Goal: Information Seeking & Learning: Learn about a topic

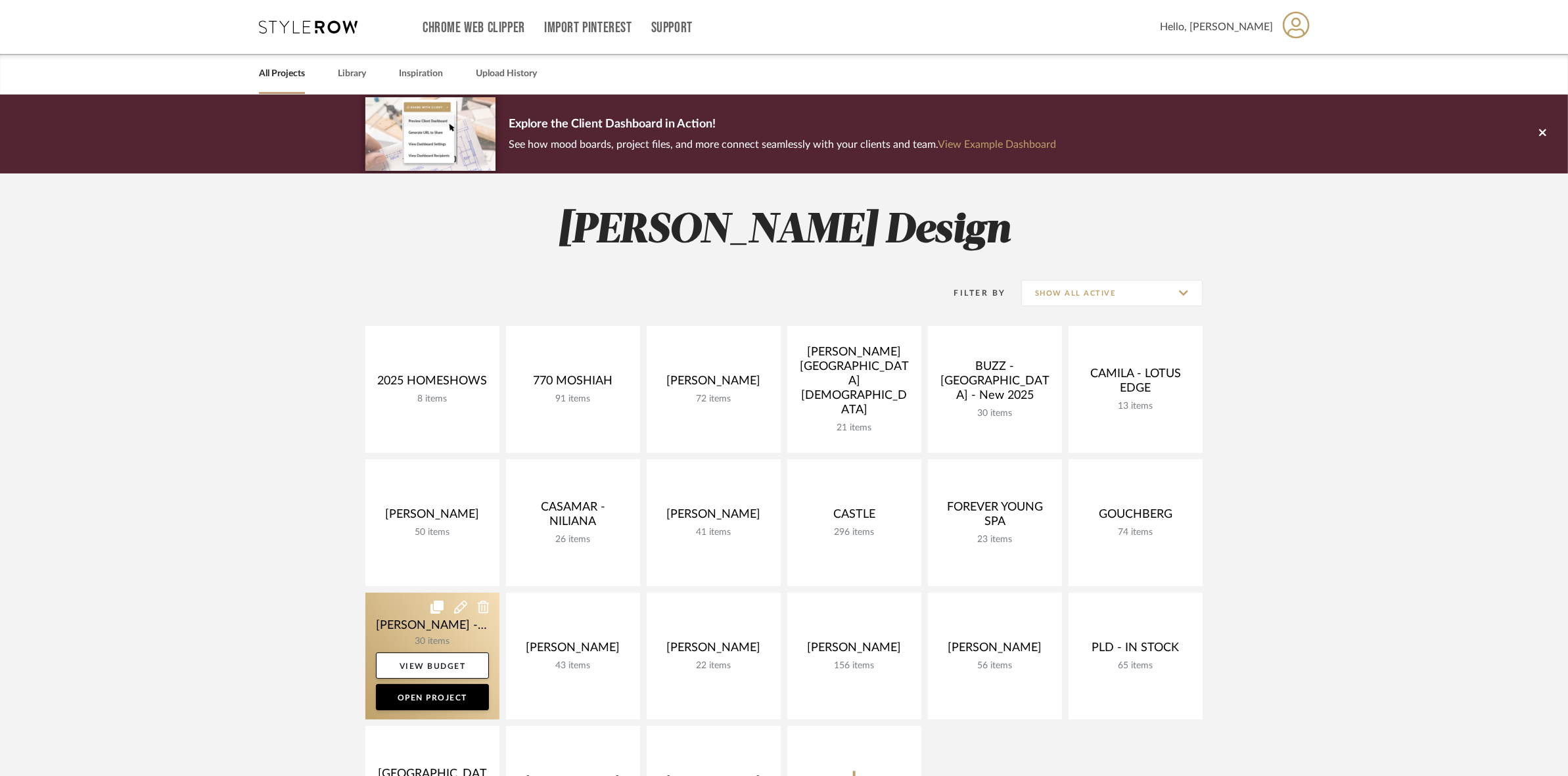
click at [389, 626] on link at bounding box center [432, 656] width 134 height 127
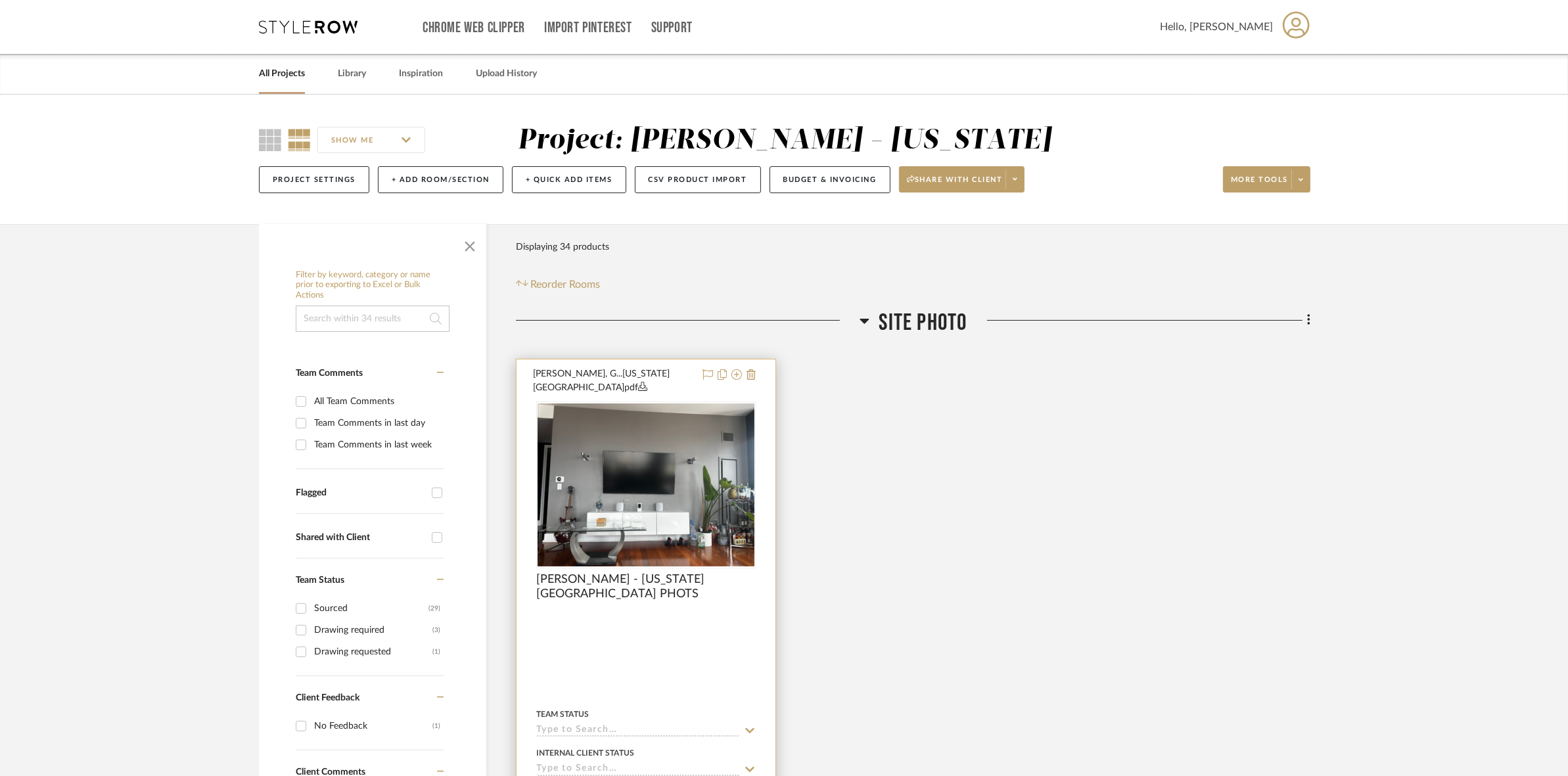
click at [701, 504] on img "0" at bounding box center [646, 485] width 217 height 163
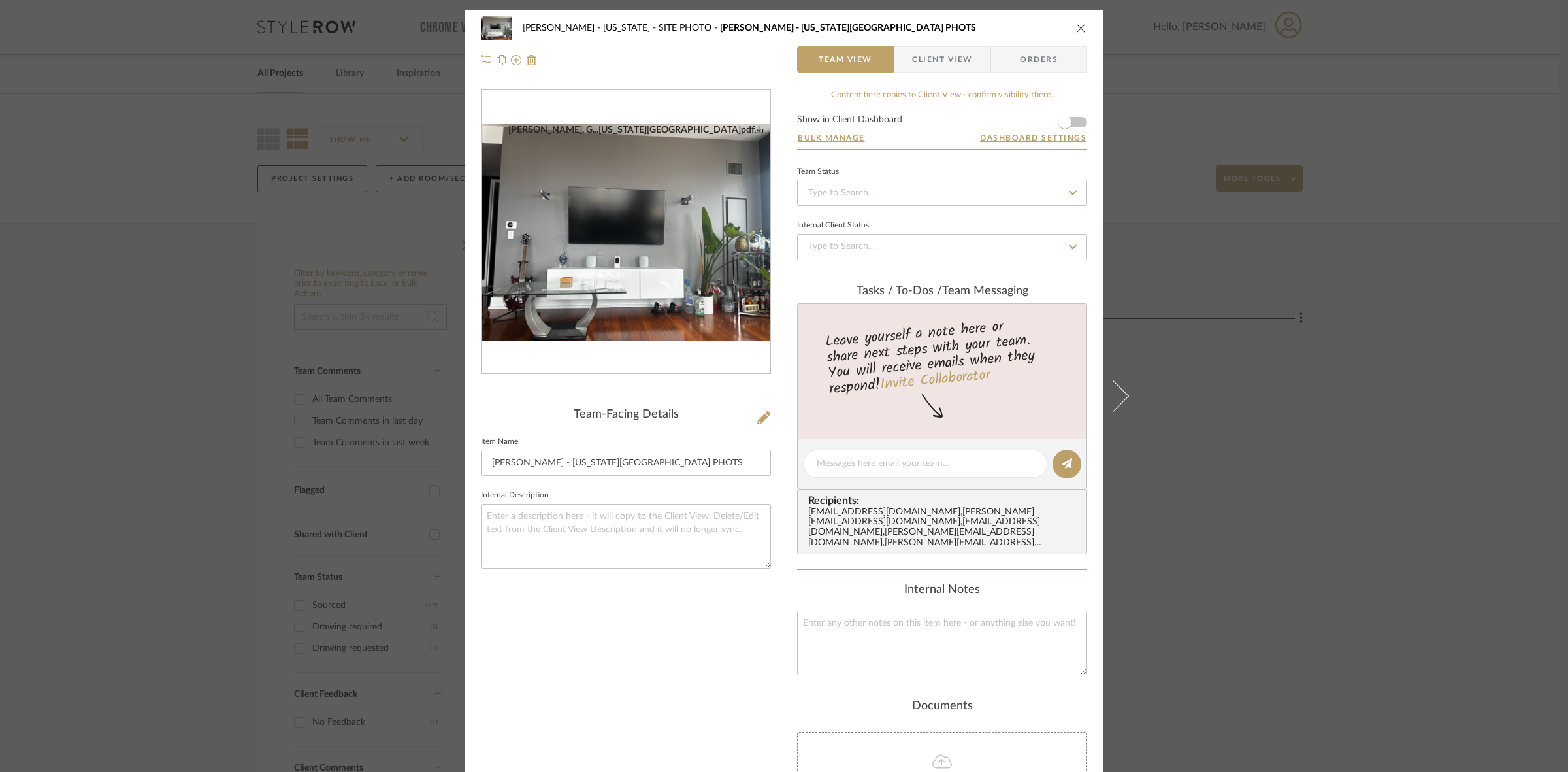
click at [601, 262] on div "ANMOL, G...NEW YORK.pdf" at bounding box center [626, 232] width 289 height 285
click at [603, 301] on img "0" at bounding box center [626, 233] width 289 height 217
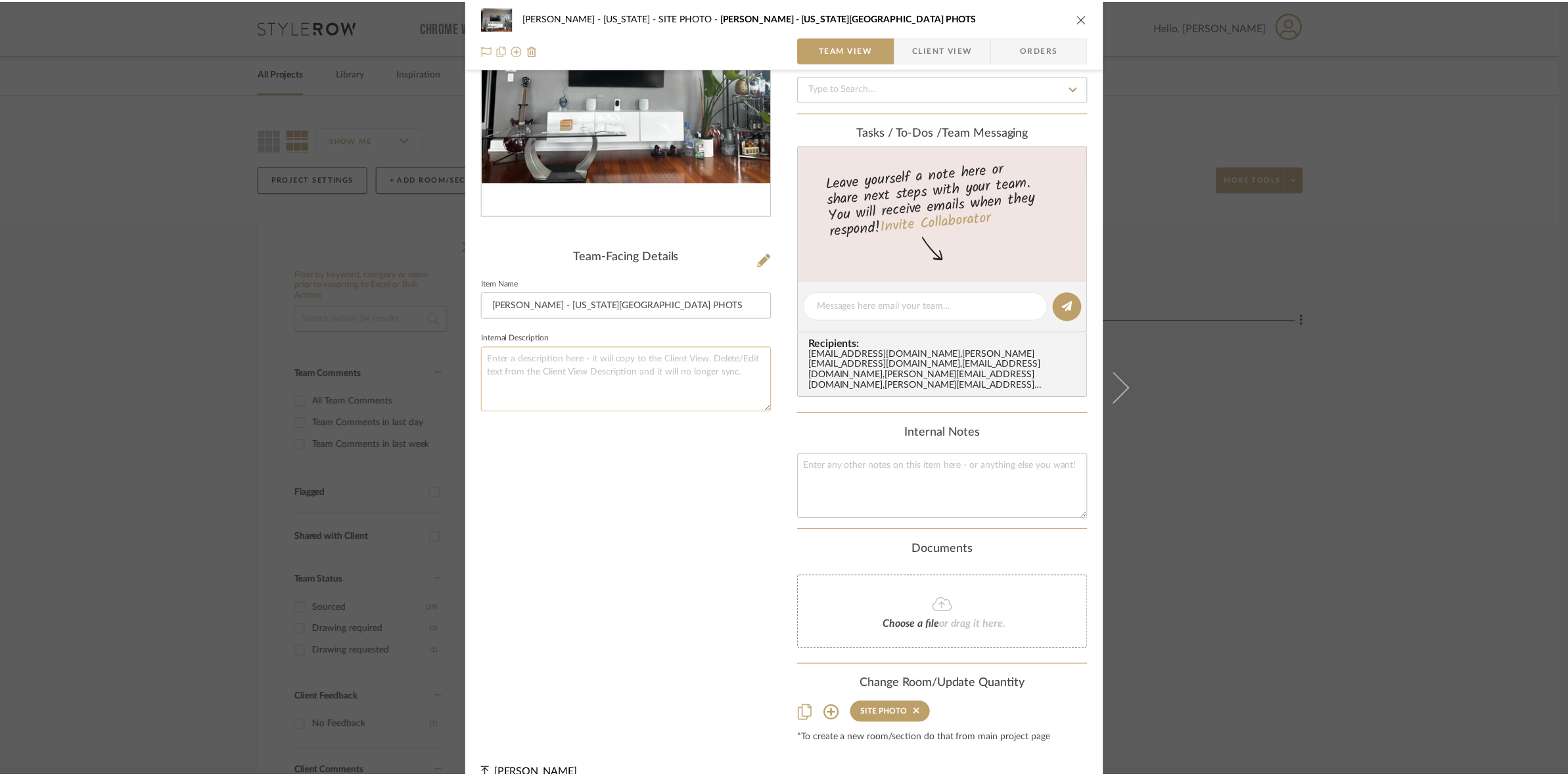
scroll to position [172, 0]
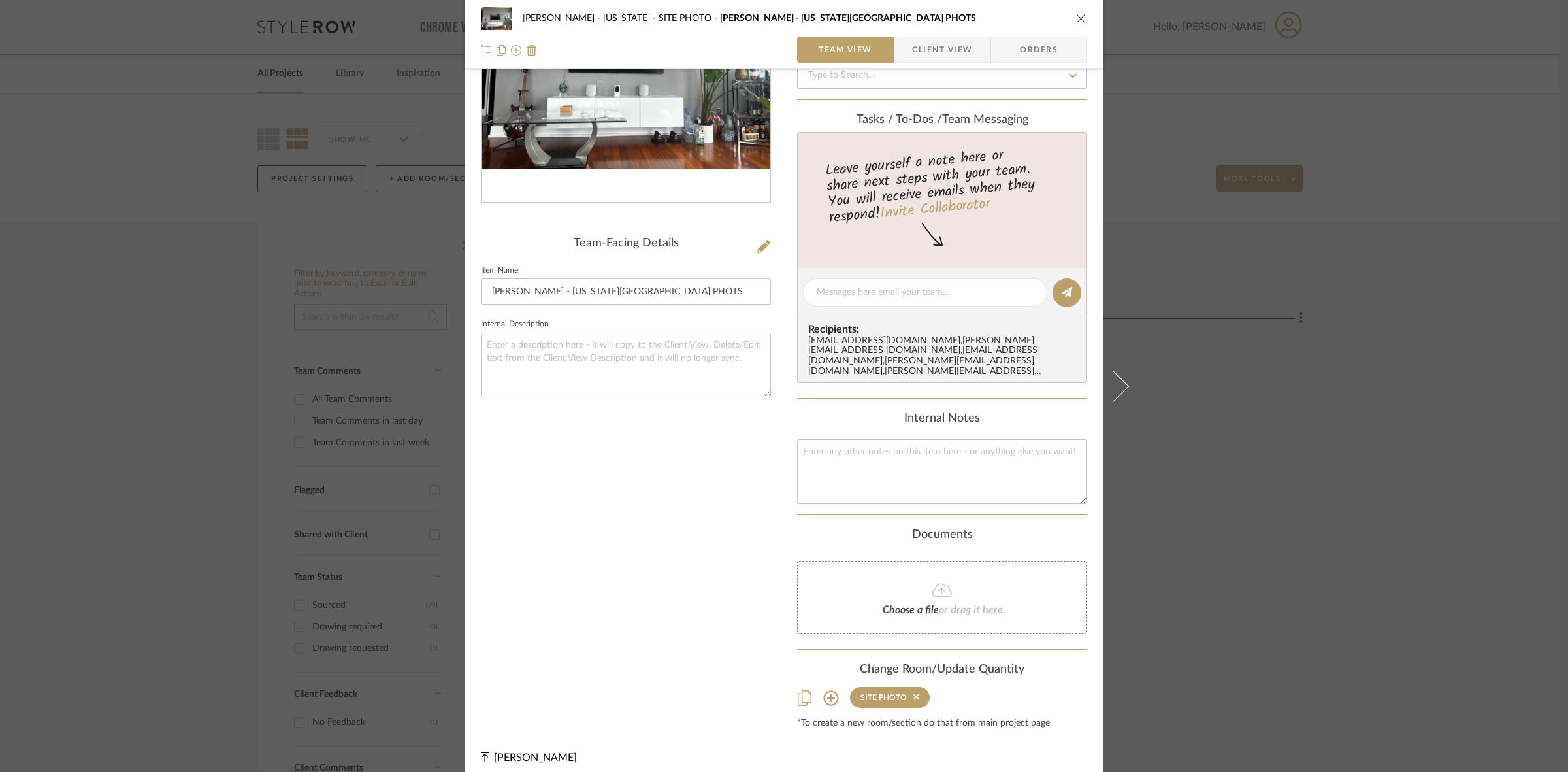
click at [1324, 456] on div "GUPTA, ANMOL - NEW YORK SITE PHOTO GUPTA, ANMOL - NEW YORK SITE PHOTS Team View…" at bounding box center [784, 386] width 1568 height 772
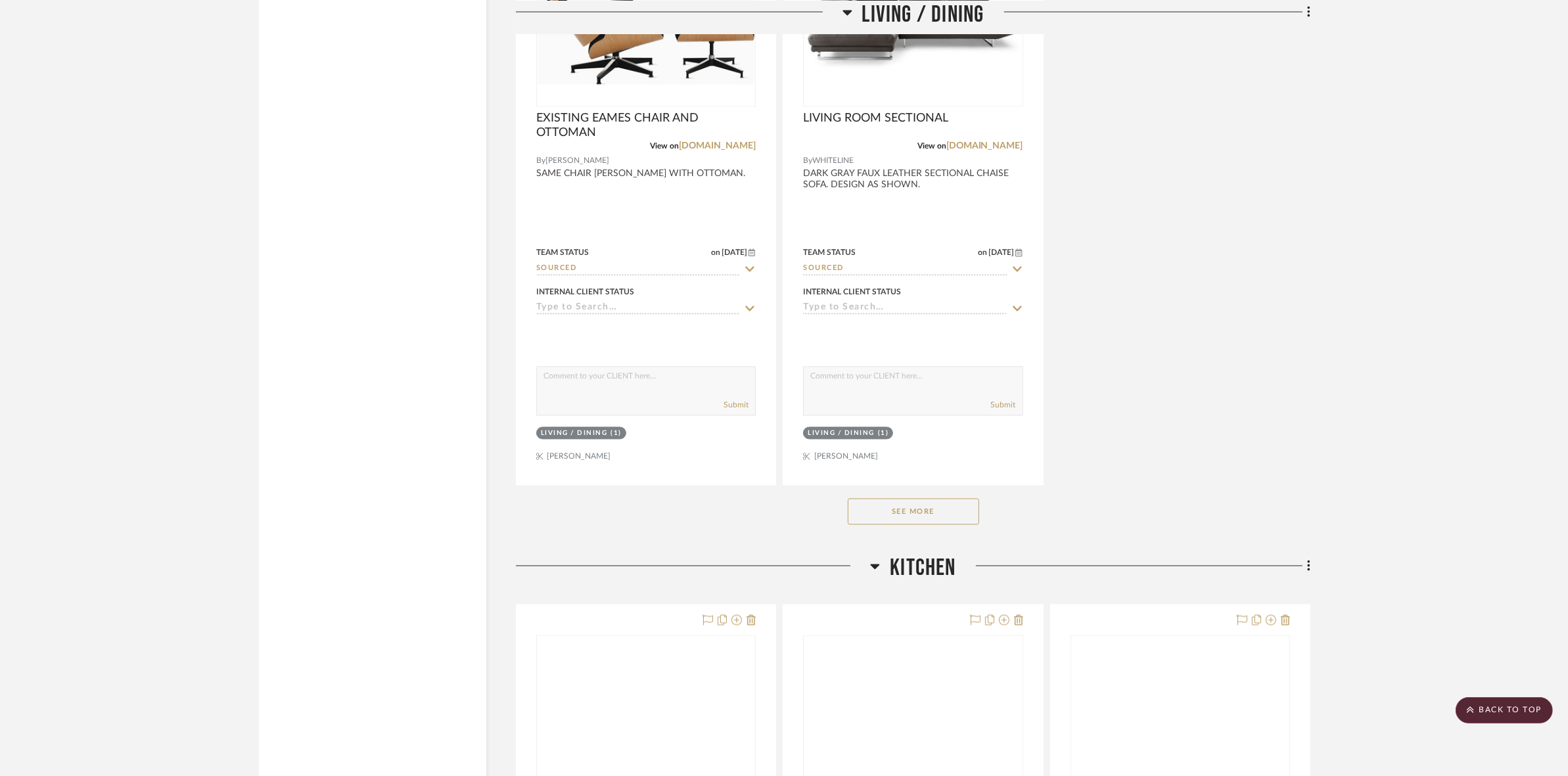
scroll to position [3039, 0]
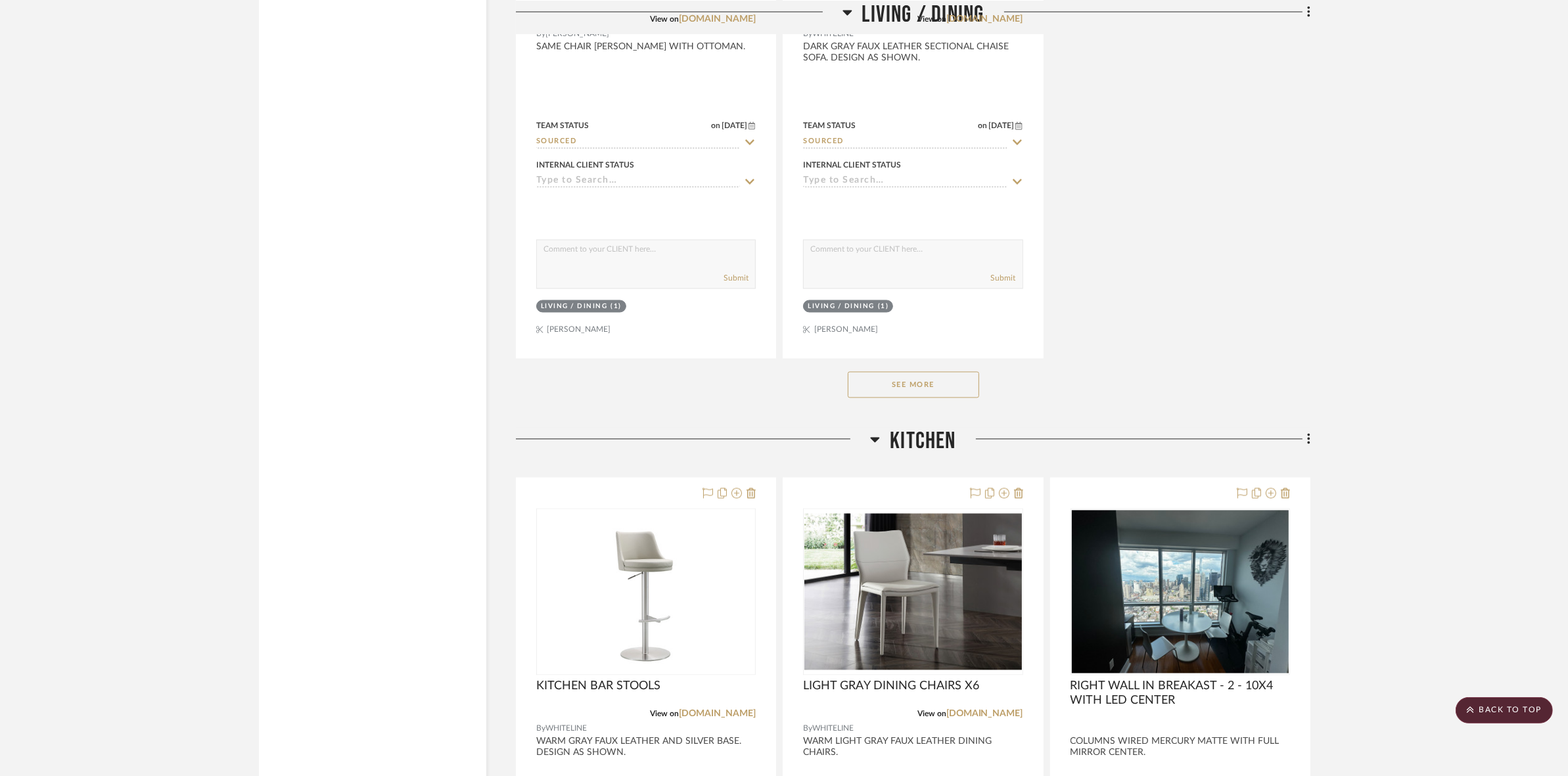
click at [943, 379] on button "See More" at bounding box center [913, 385] width 132 height 26
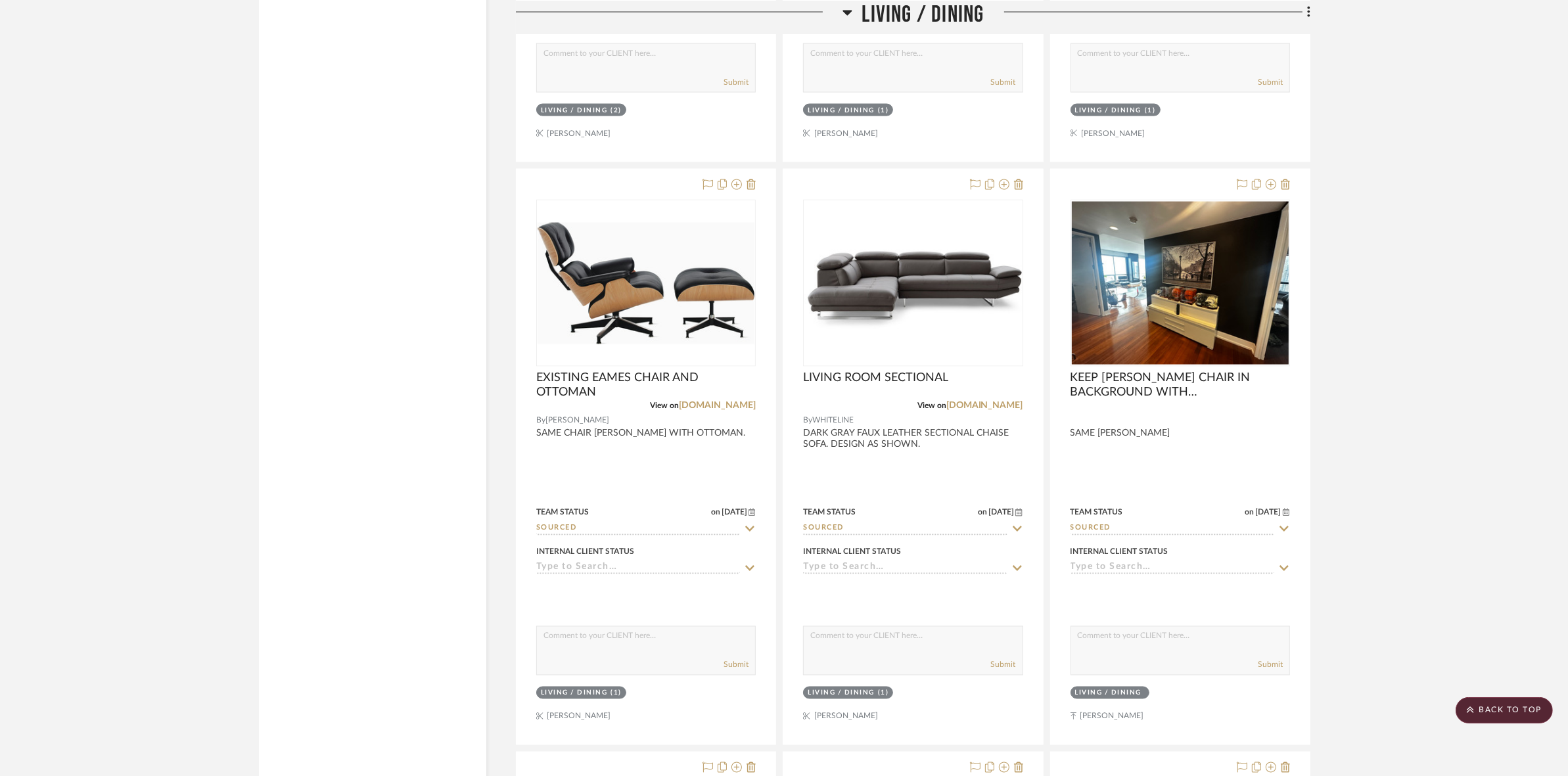
scroll to position [2628, 0]
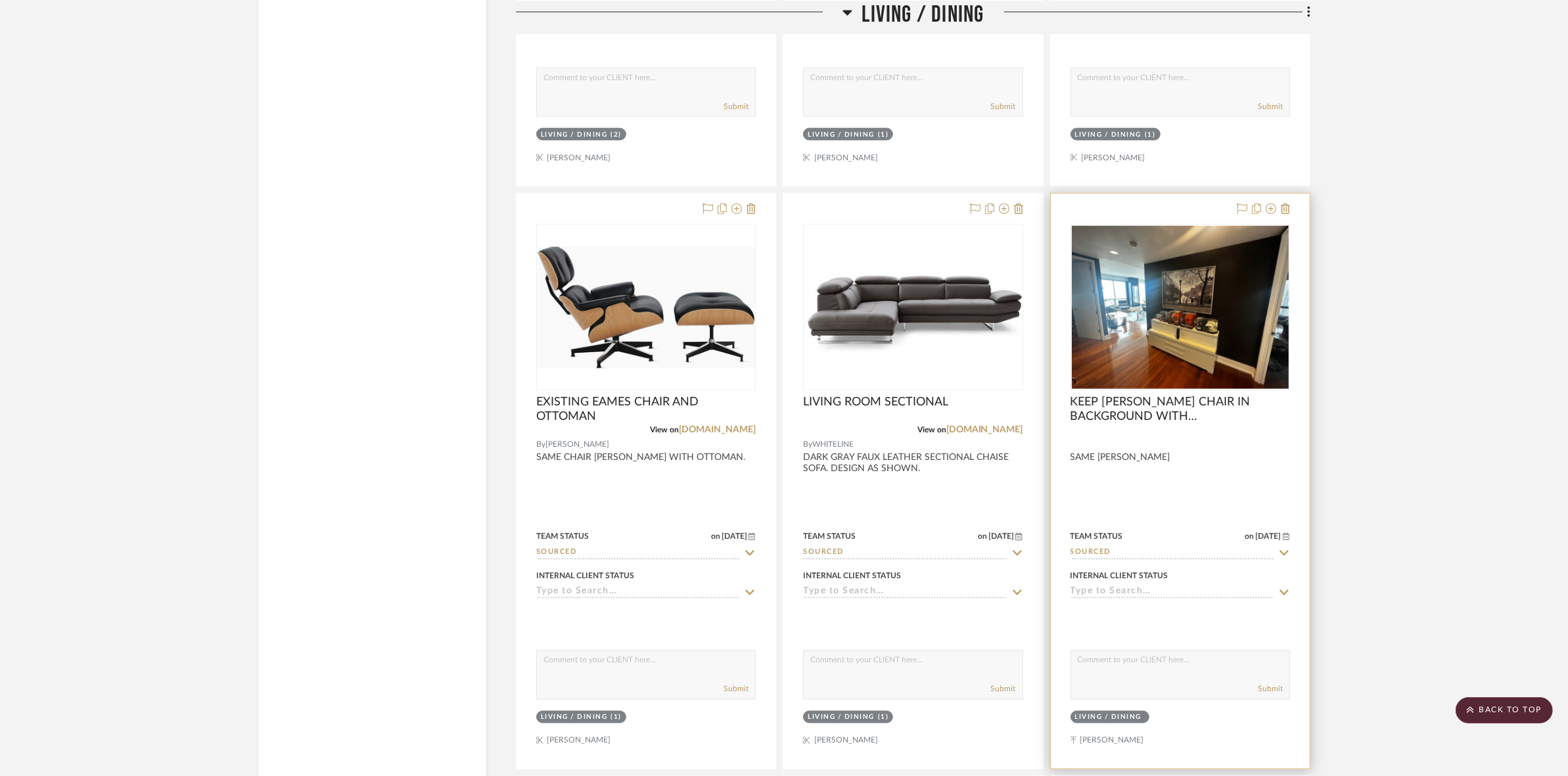
click at [1231, 336] on img "0" at bounding box center [1180, 307] width 217 height 163
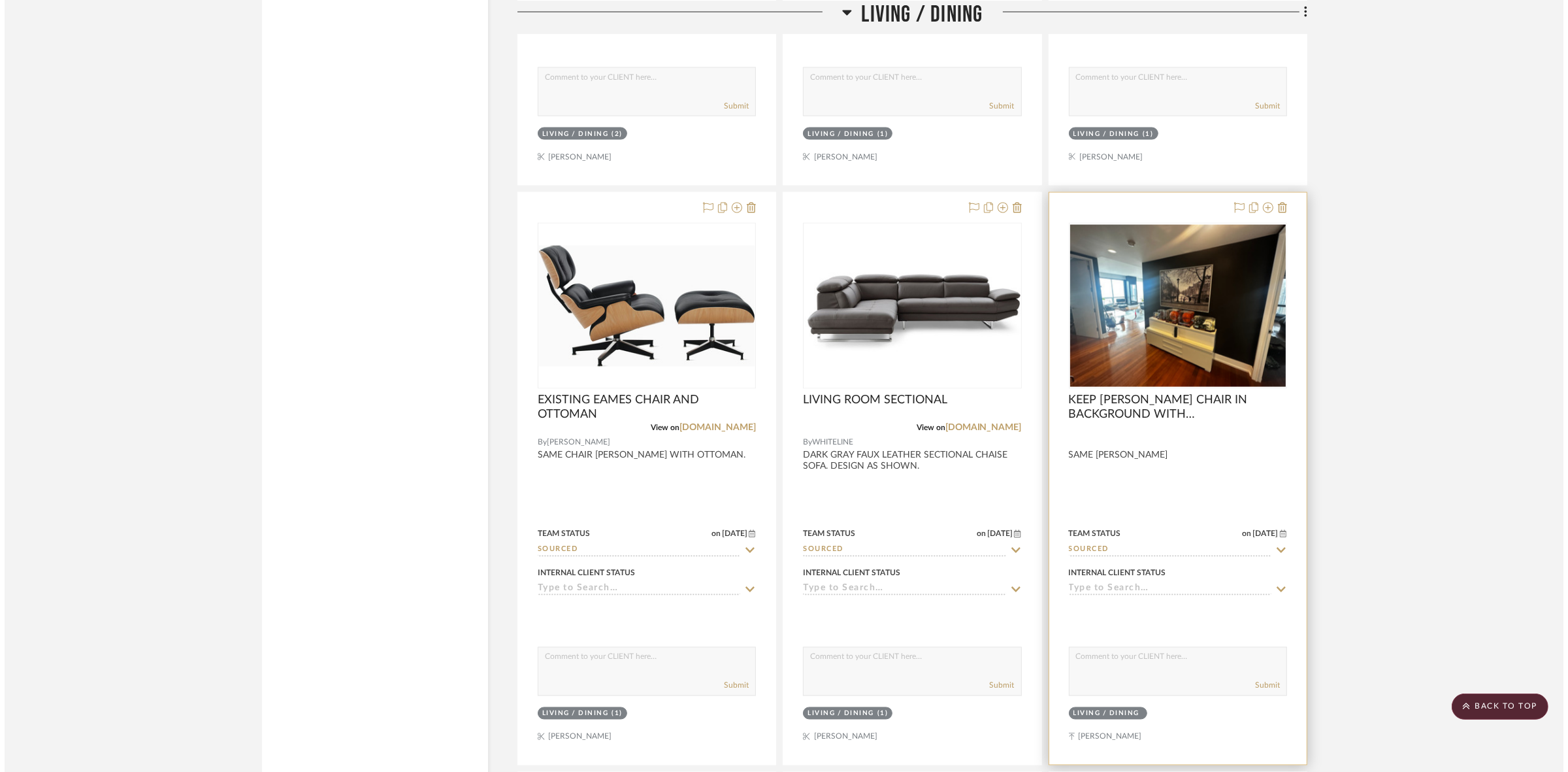
scroll to position [0, 0]
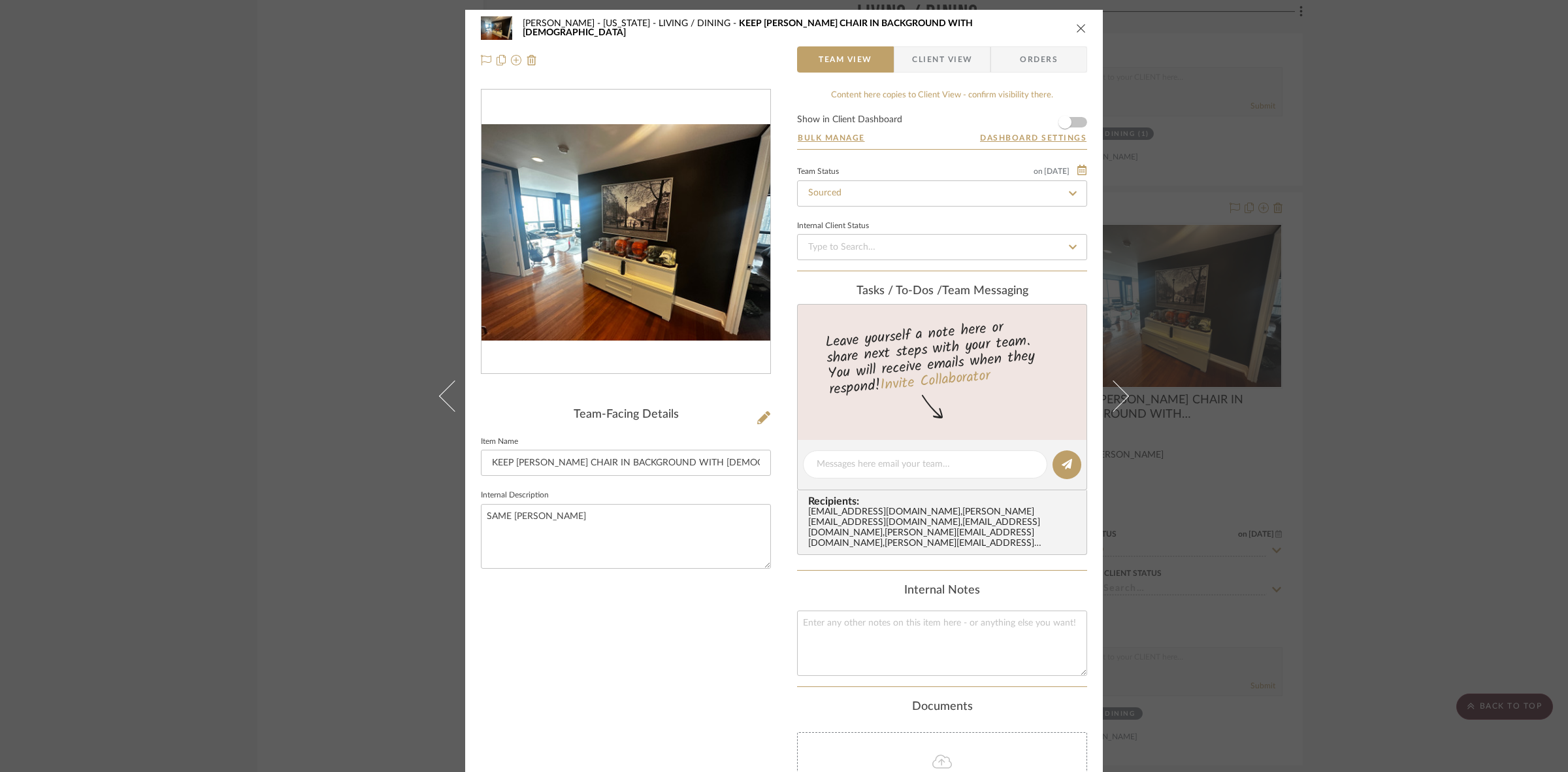
click at [590, 272] on img "0" at bounding box center [626, 233] width 289 height 217
click at [341, 293] on div "GUPTA, ANMOL - NEW YORK LIVING / DINING KEEP EAMES CHAIR IN BACKGROUND WITH OTT…" at bounding box center [784, 386] width 1568 height 772
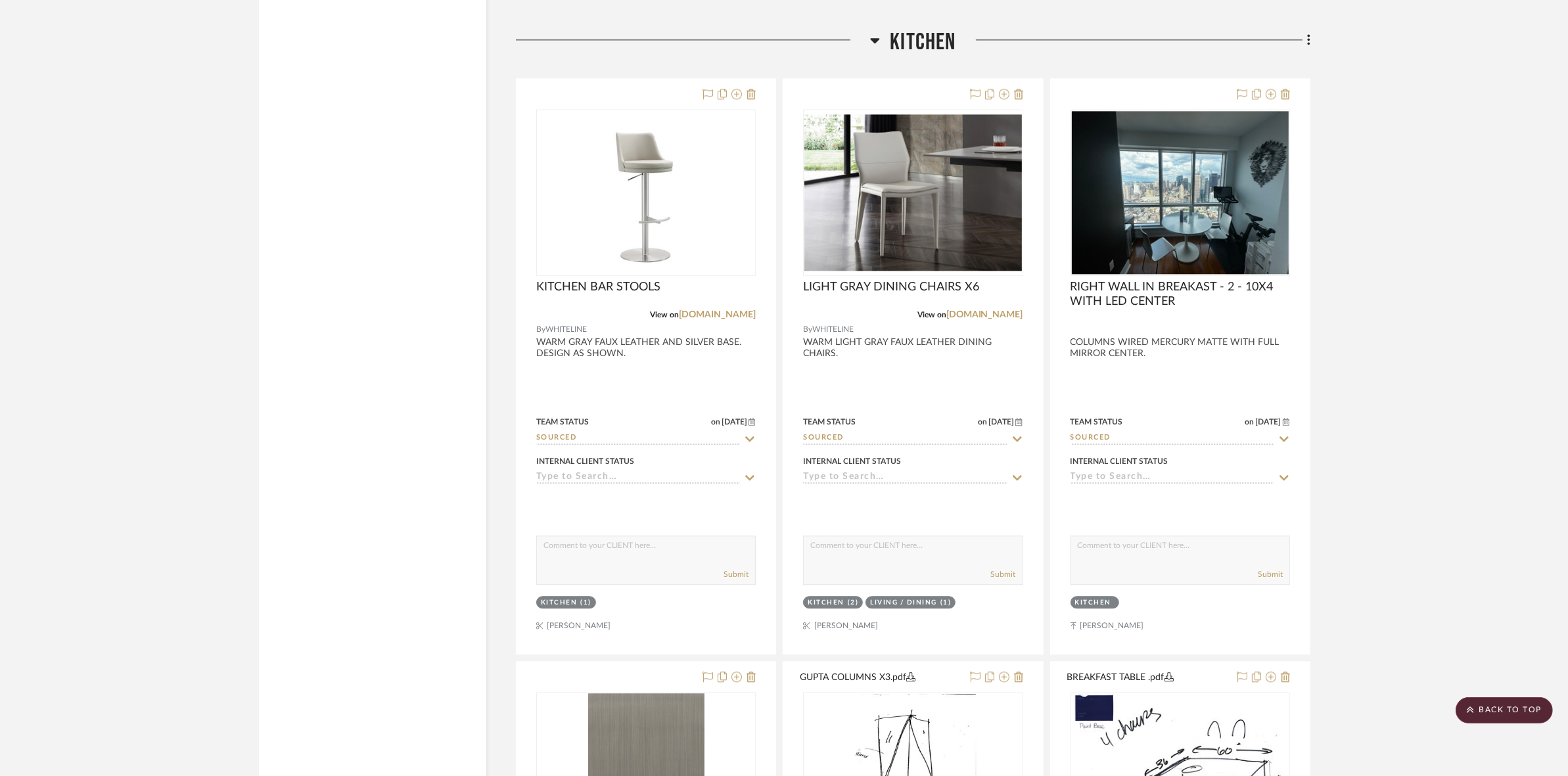
scroll to position [4024, 0]
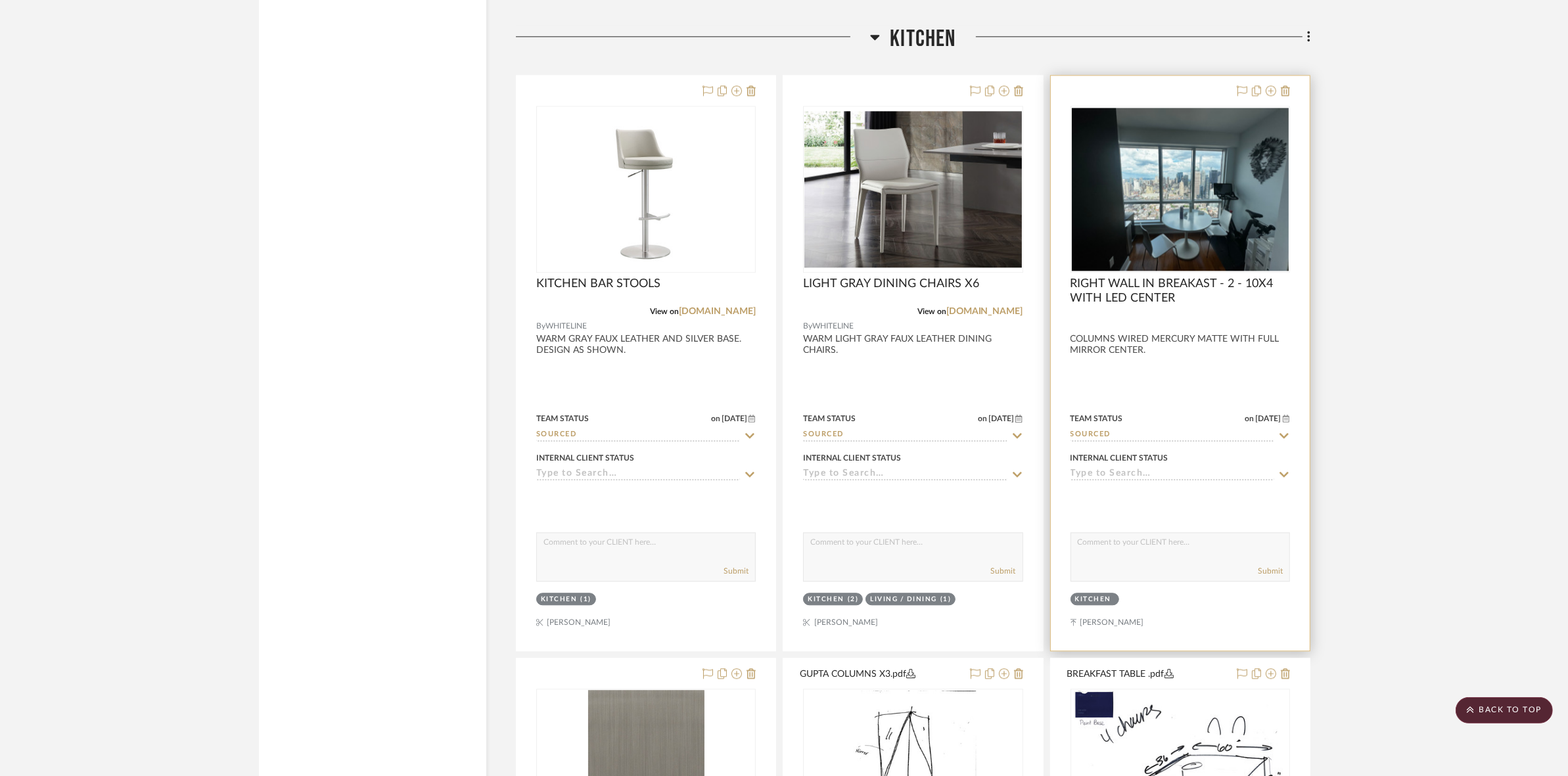
click at [0, 0] on img at bounding box center [0, 0] width 0 height 0
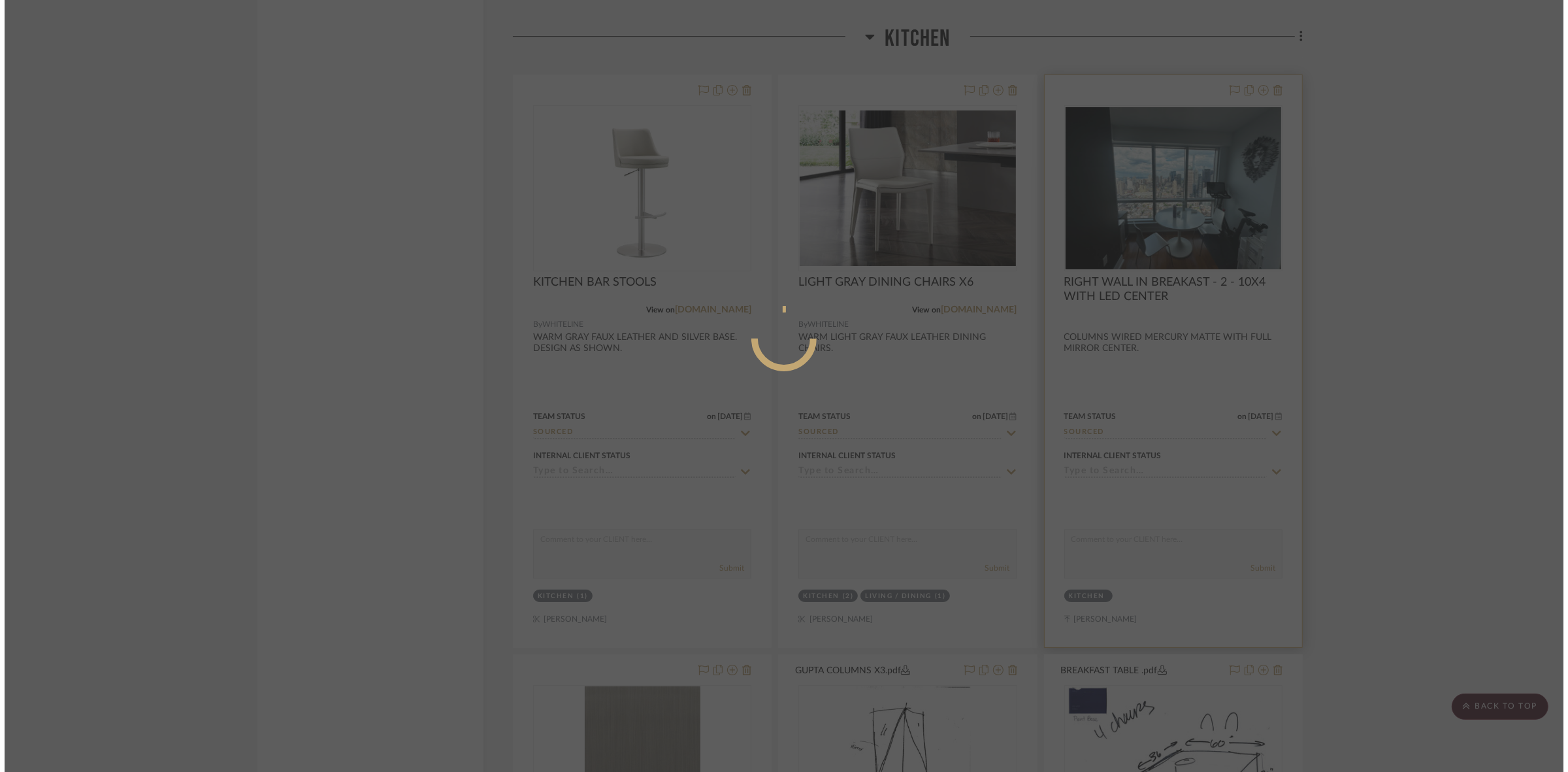
scroll to position [0, 0]
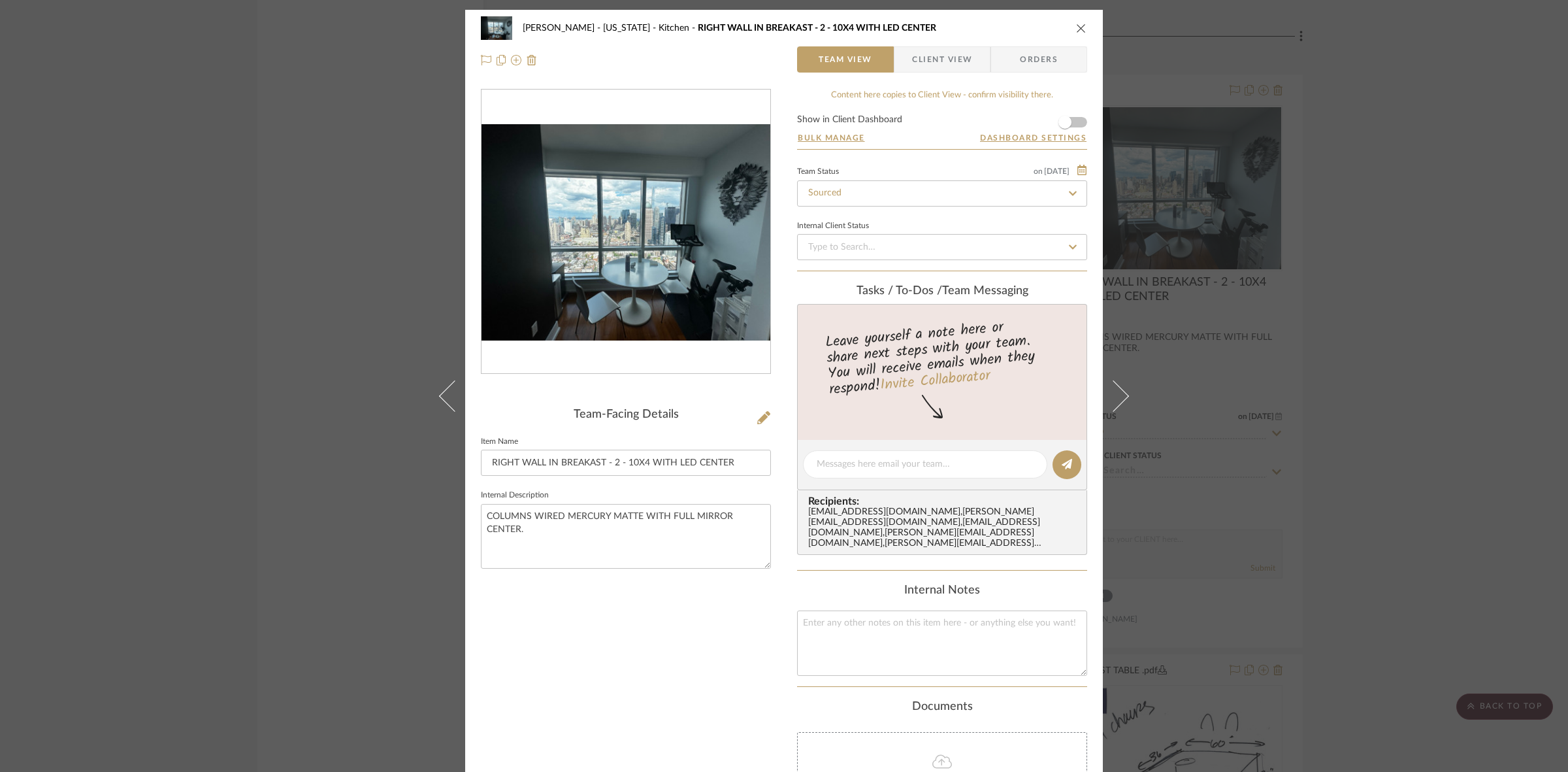
click at [598, 322] on img "0" at bounding box center [626, 233] width 289 height 217
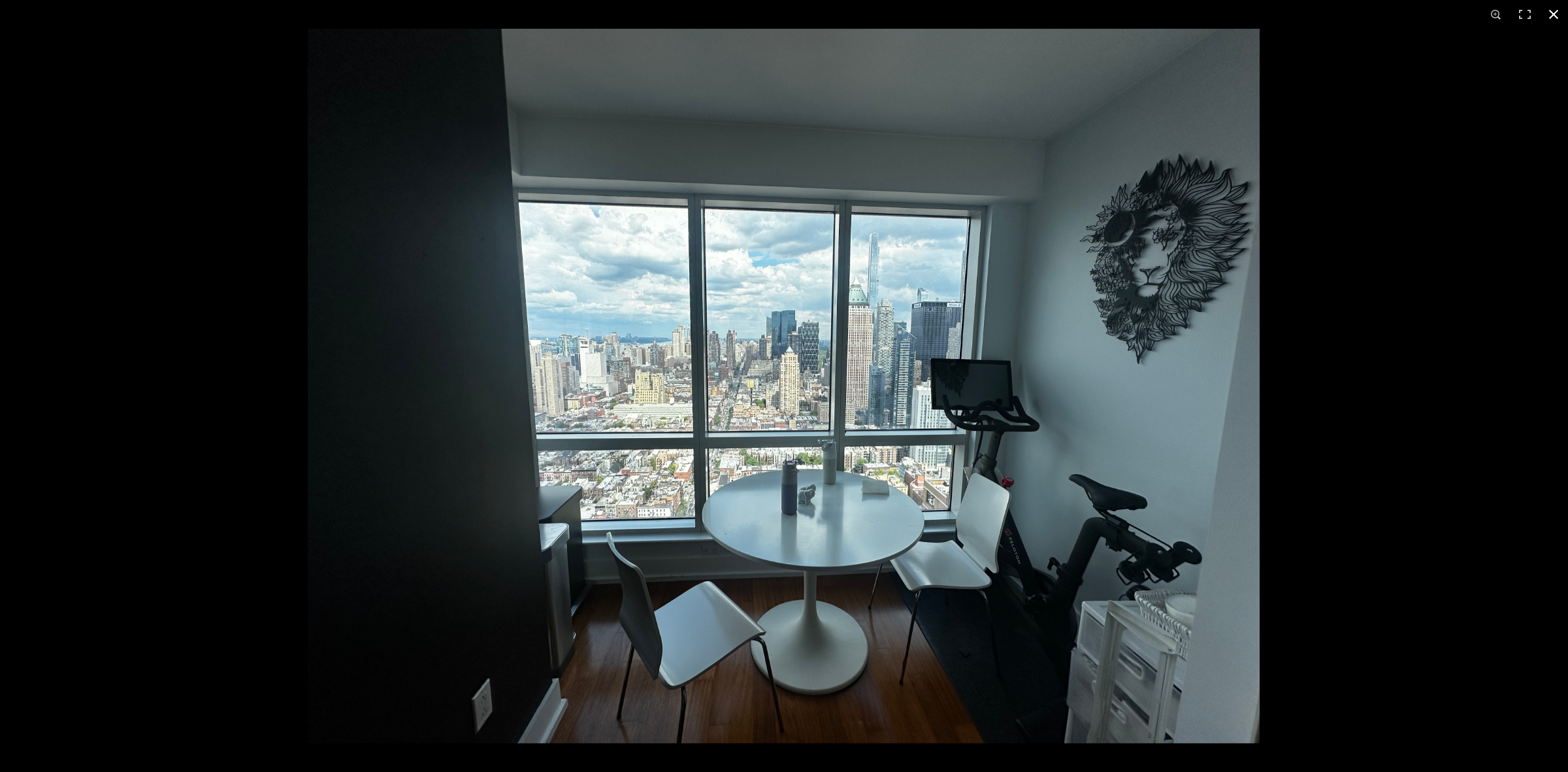
click at [168, 248] on div at bounding box center [784, 386] width 1568 height 772
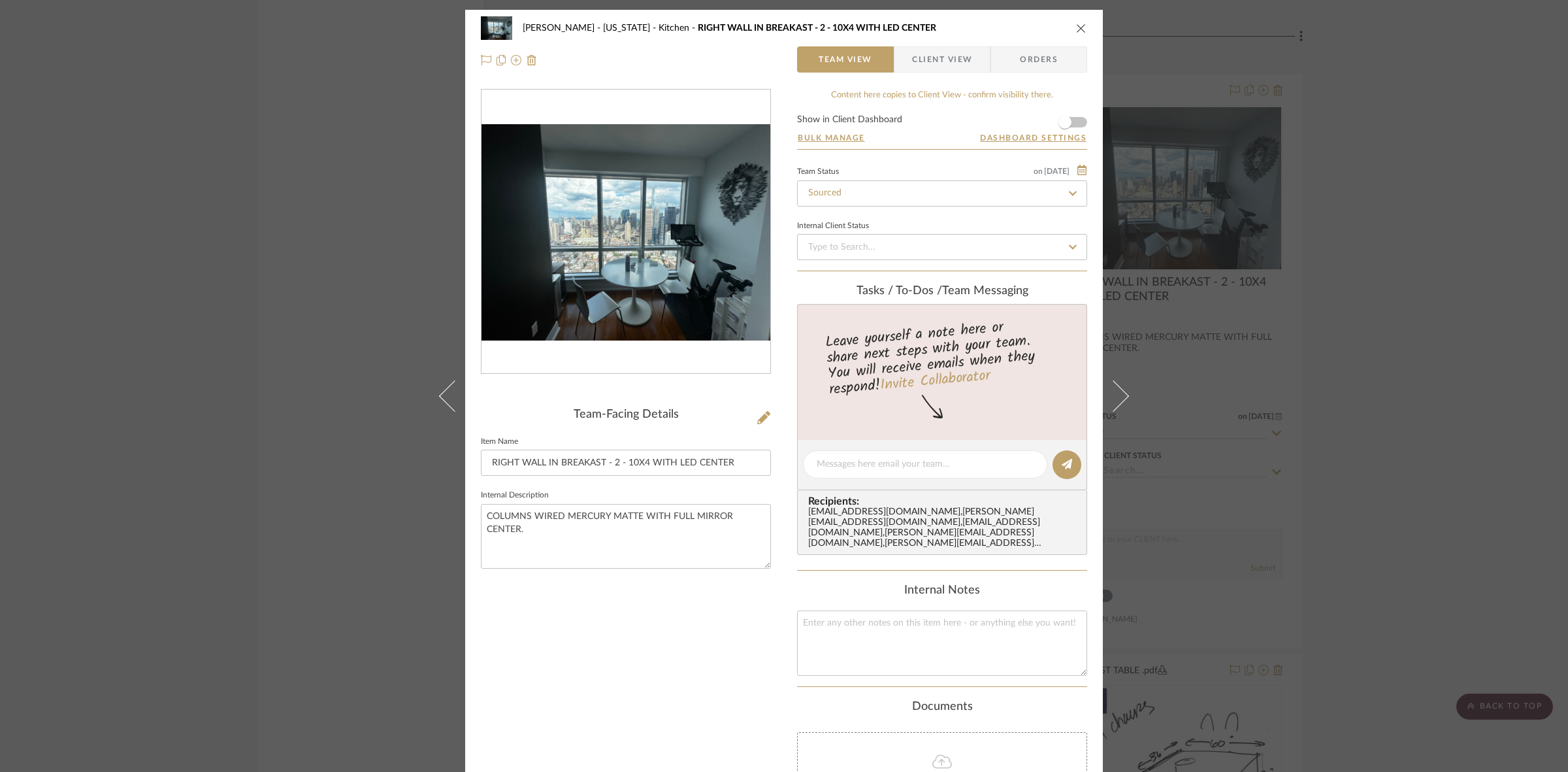
click at [1295, 235] on div "GUPTA, ANMOL - NEW YORK Kitchen RIGHT WALL IN BREAKAST - 2 - 10X4 WITH LED CENT…" at bounding box center [784, 386] width 1568 height 772
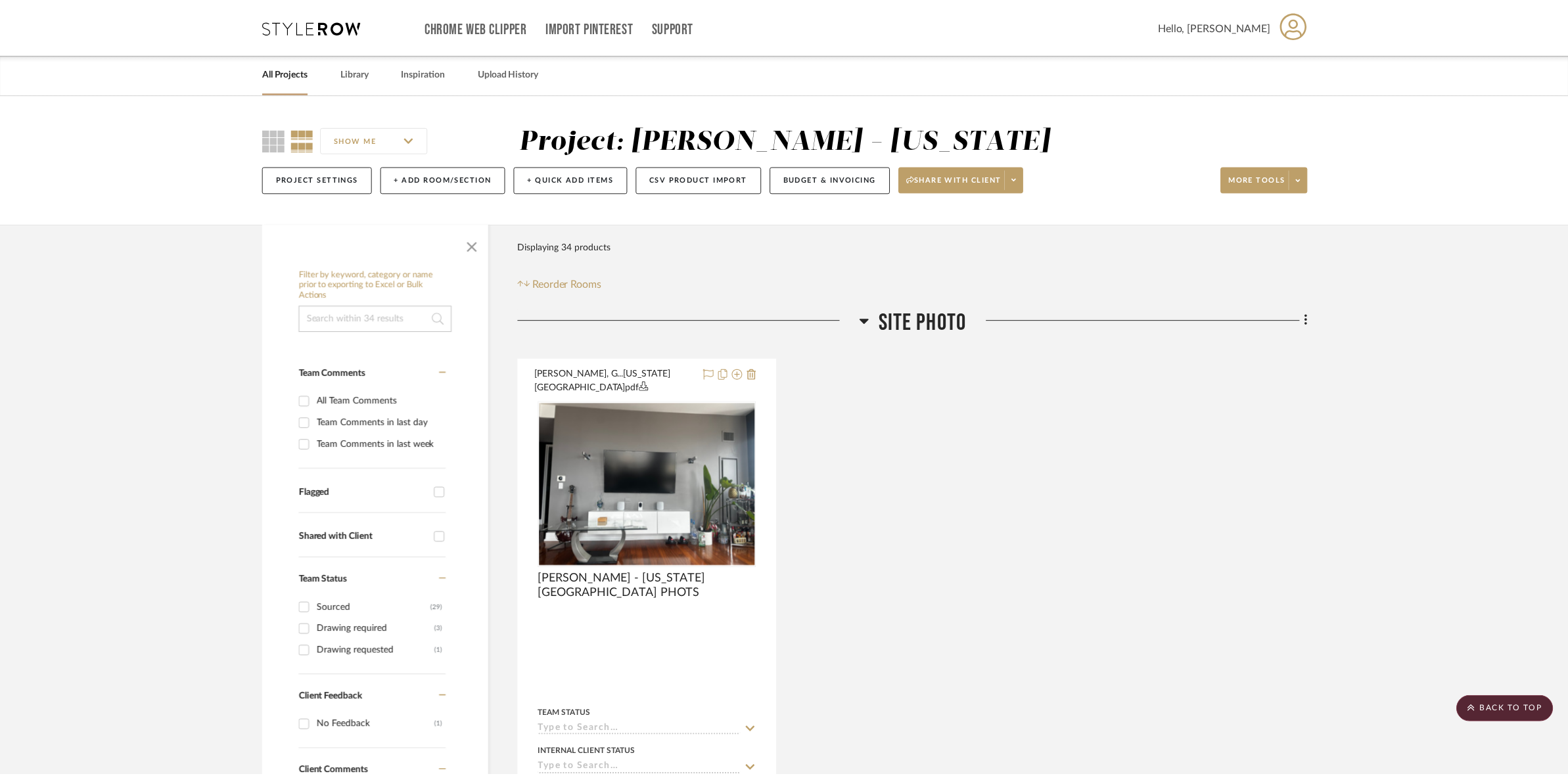
scroll to position [4024, 0]
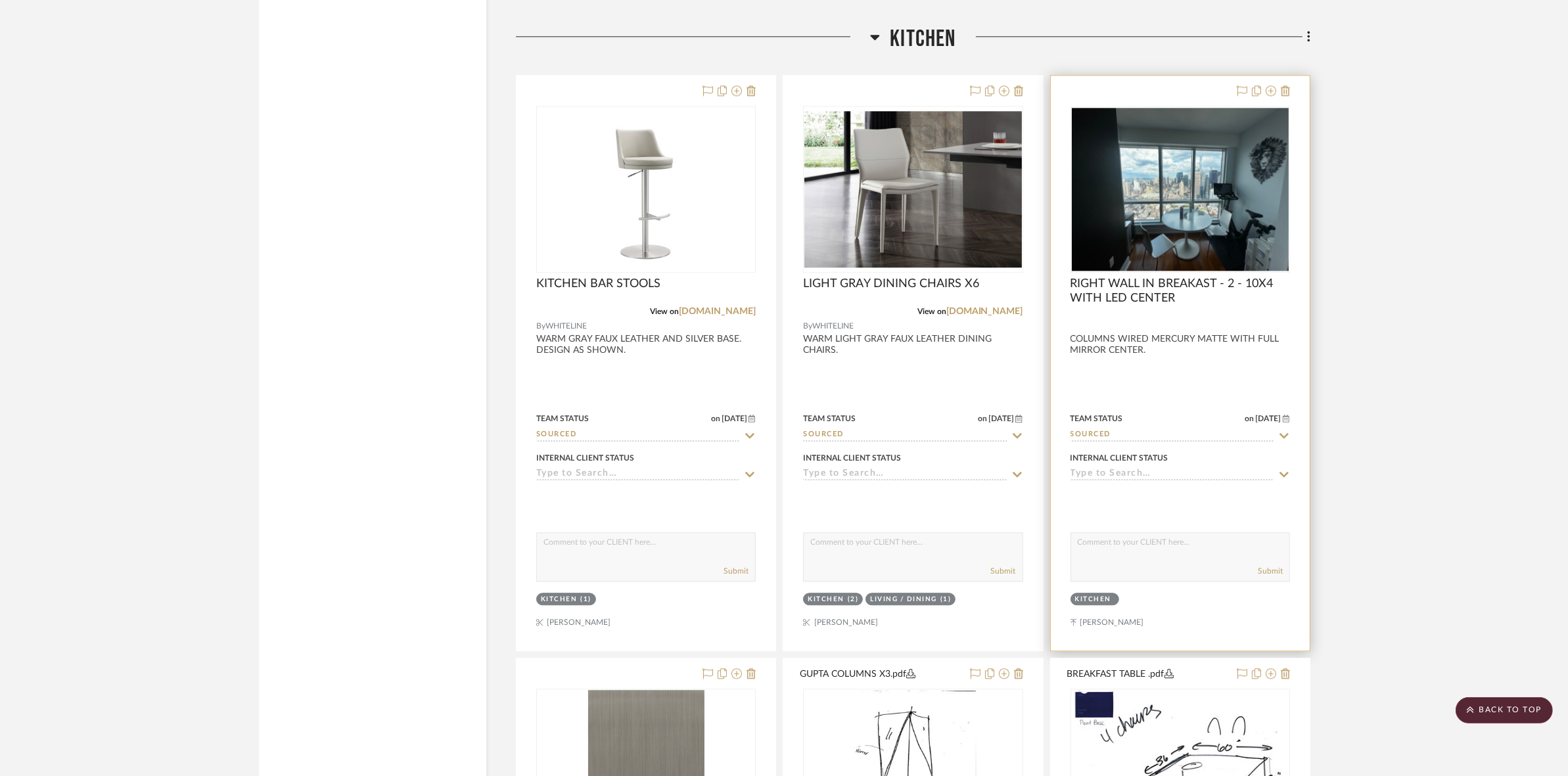
click at [1161, 188] on img "0" at bounding box center [1180, 189] width 217 height 163
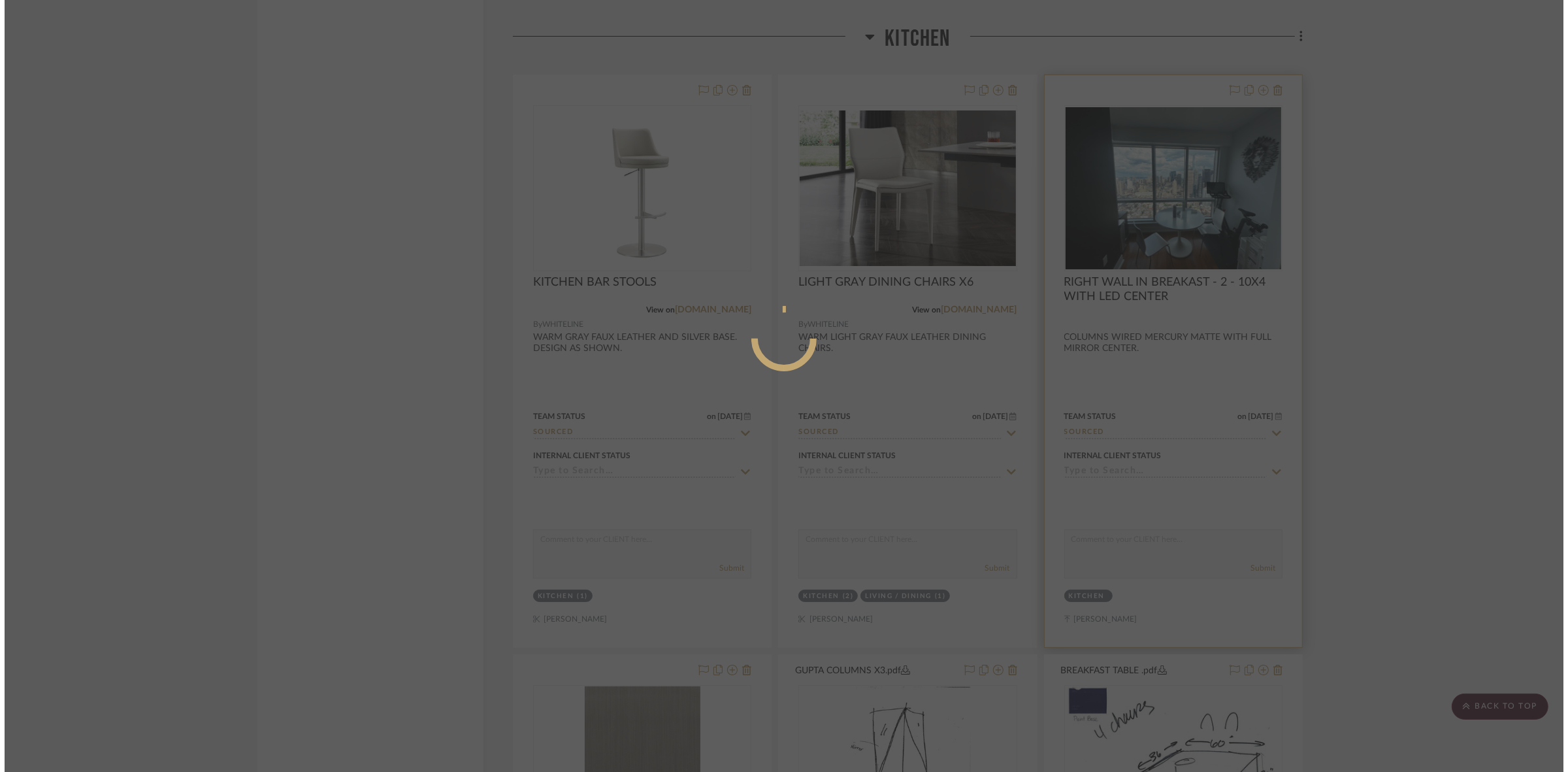
scroll to position [0, 0]
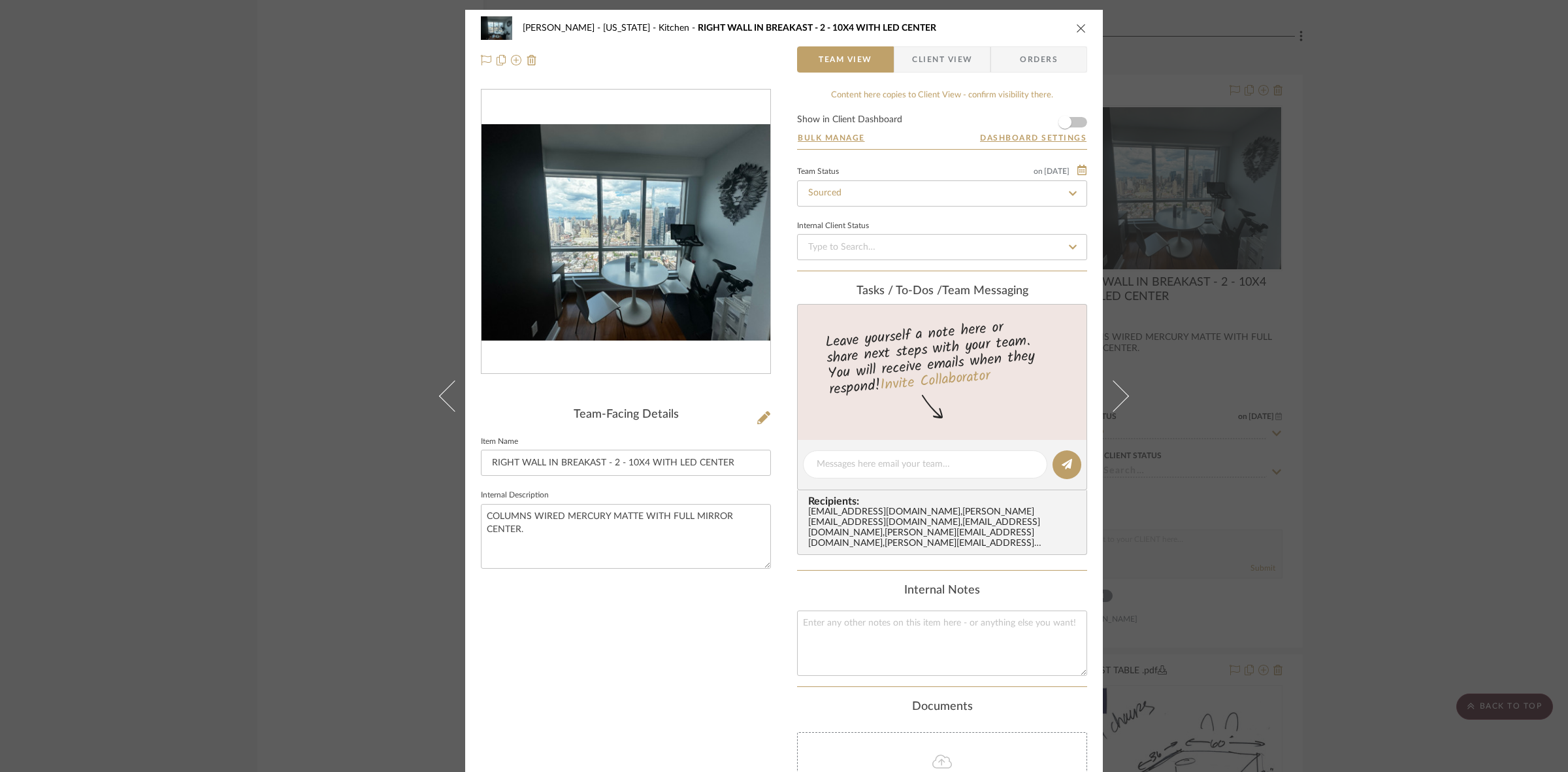
click at [250, 296] on div "GUPTA, ANMOL - NEW YORK Kitchen RIGHT WALL IN BREAKAST - 2 - 10X4 WITH LED CENT…" at bounding box center [784, 386] width 1568 height 772
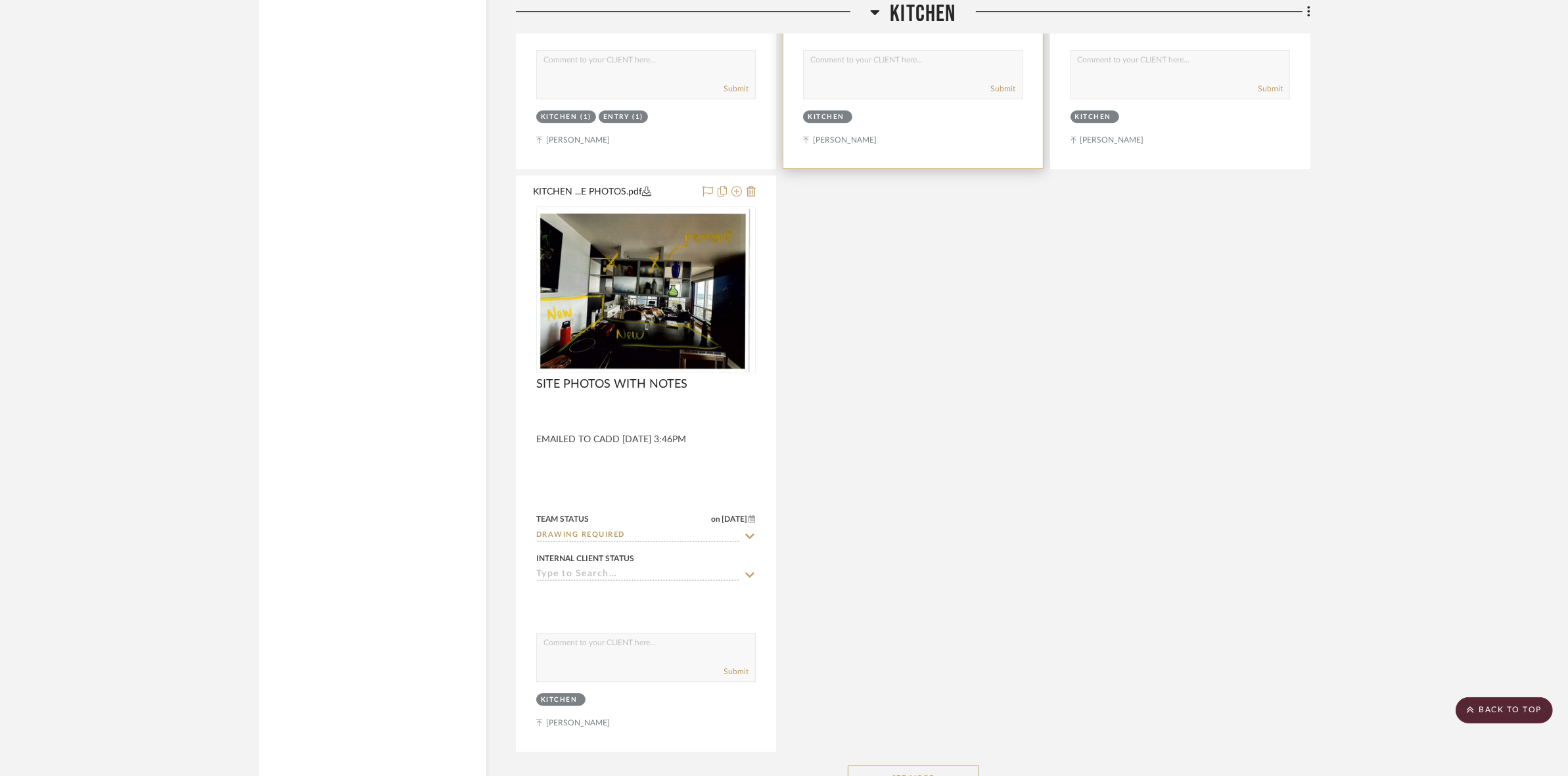
scroll to position [5092, 0]
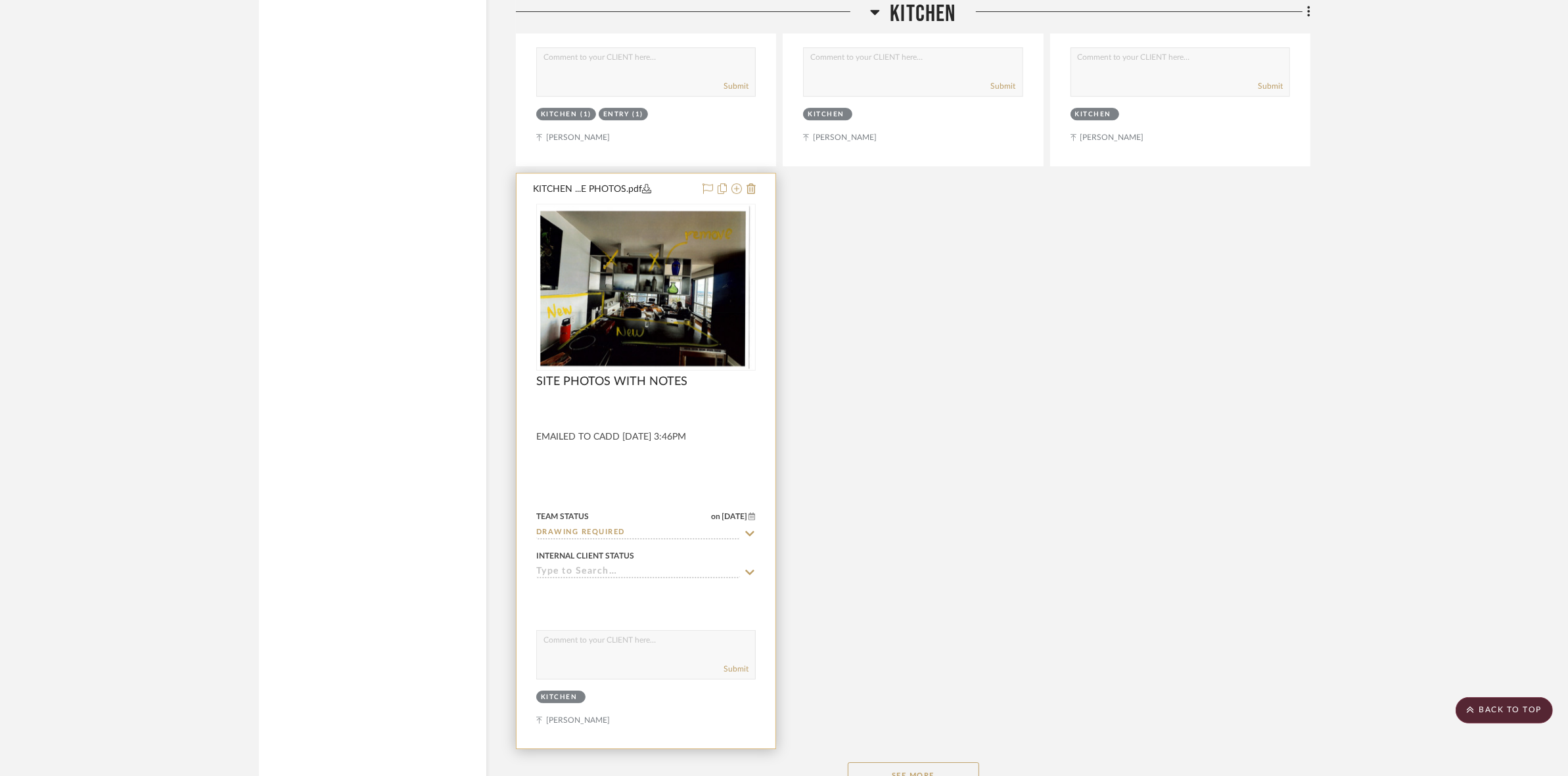
click at [0, 0] on img at bounding box center [0, 0] width 0 height 0
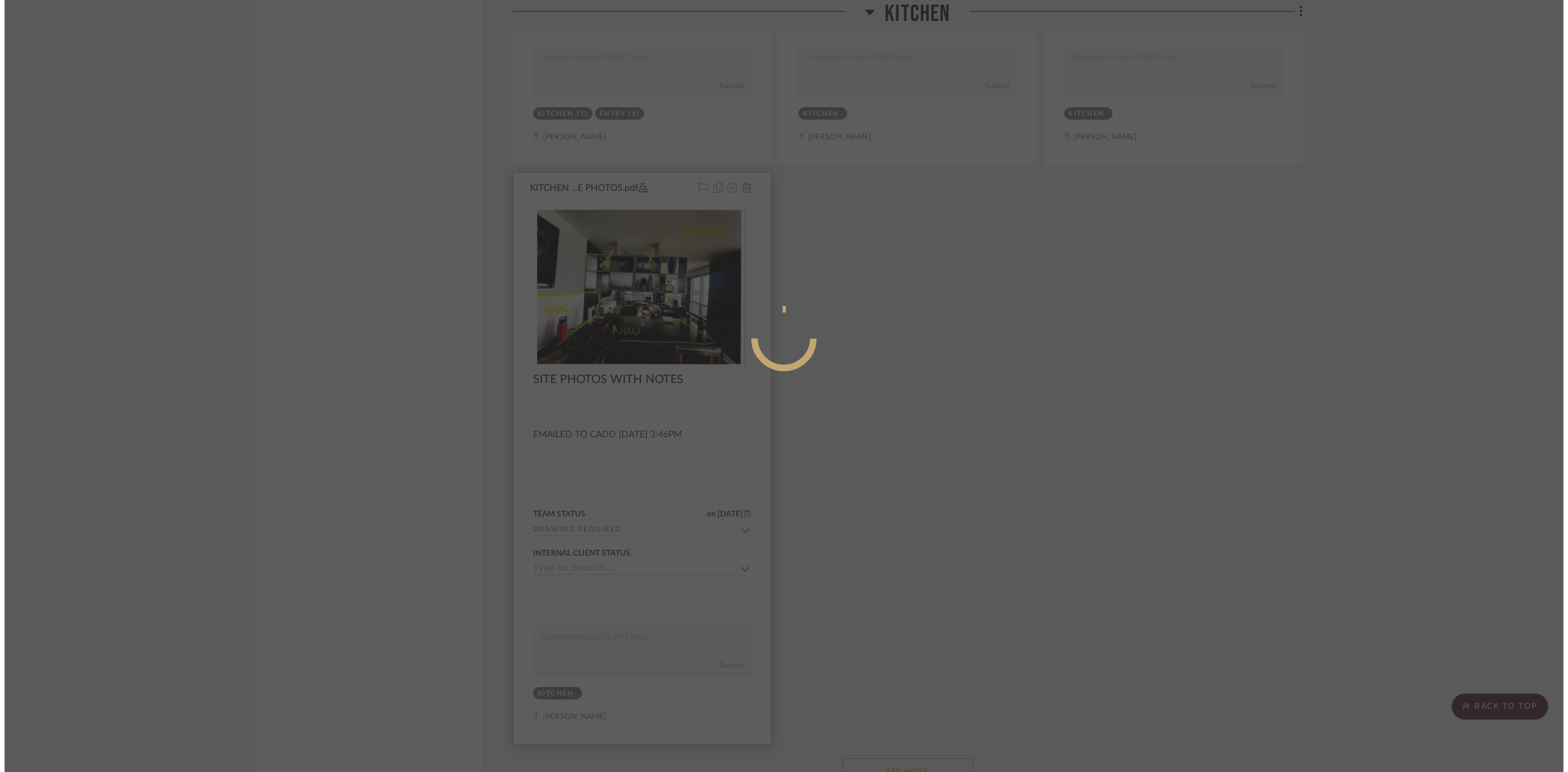
scroll to position [0, 0]
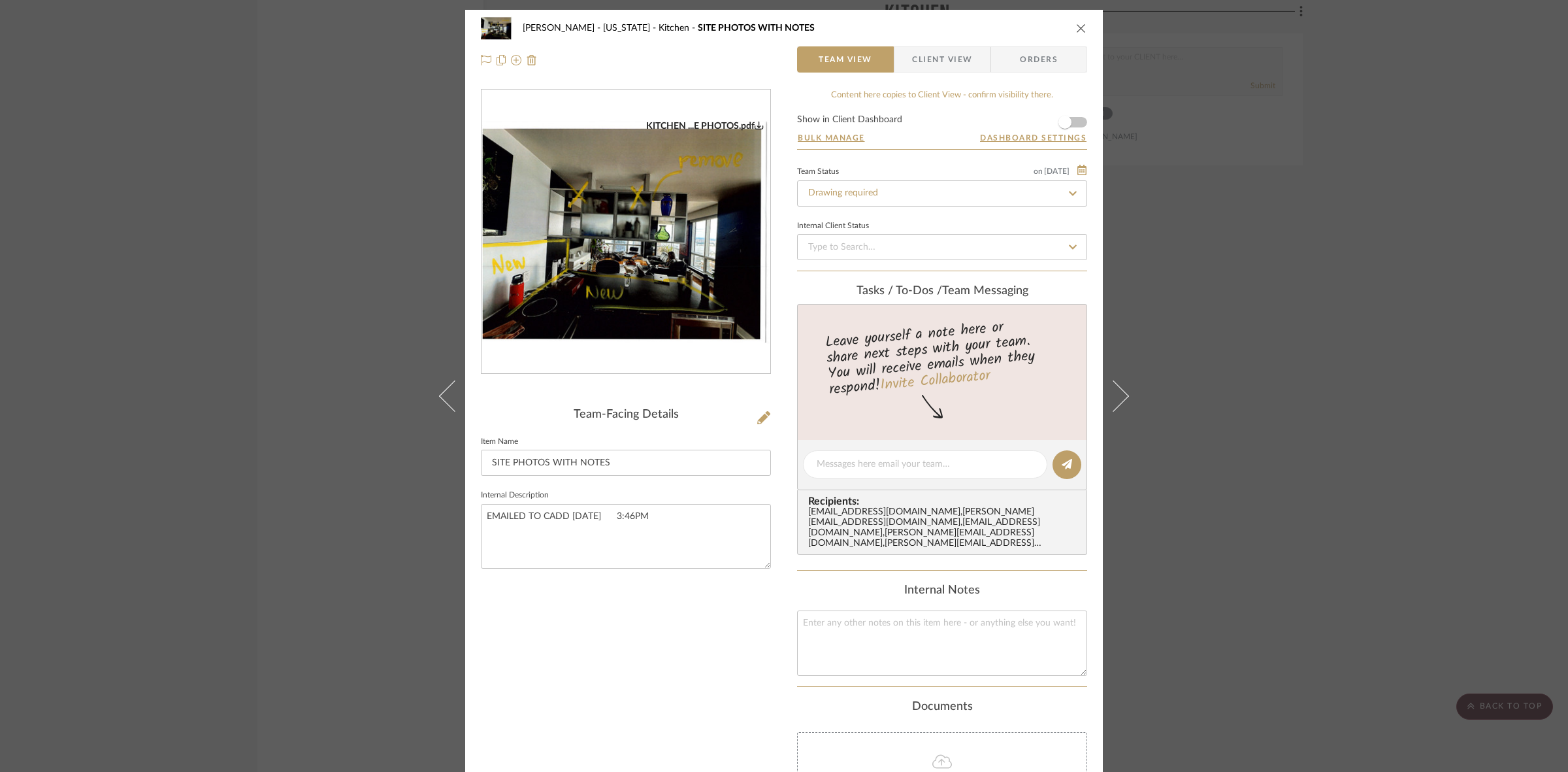
click at [599, 273] on img "0" at bounding box center [626, 232] width 289 height 224
click at [1246, 403] on div "GUPTA, ANMOL - NEW YORK Kitchen SITE PHOTOS WITH NOTES Team View Client View Or…" at bounding box center [784, 386] width 1568 height 772
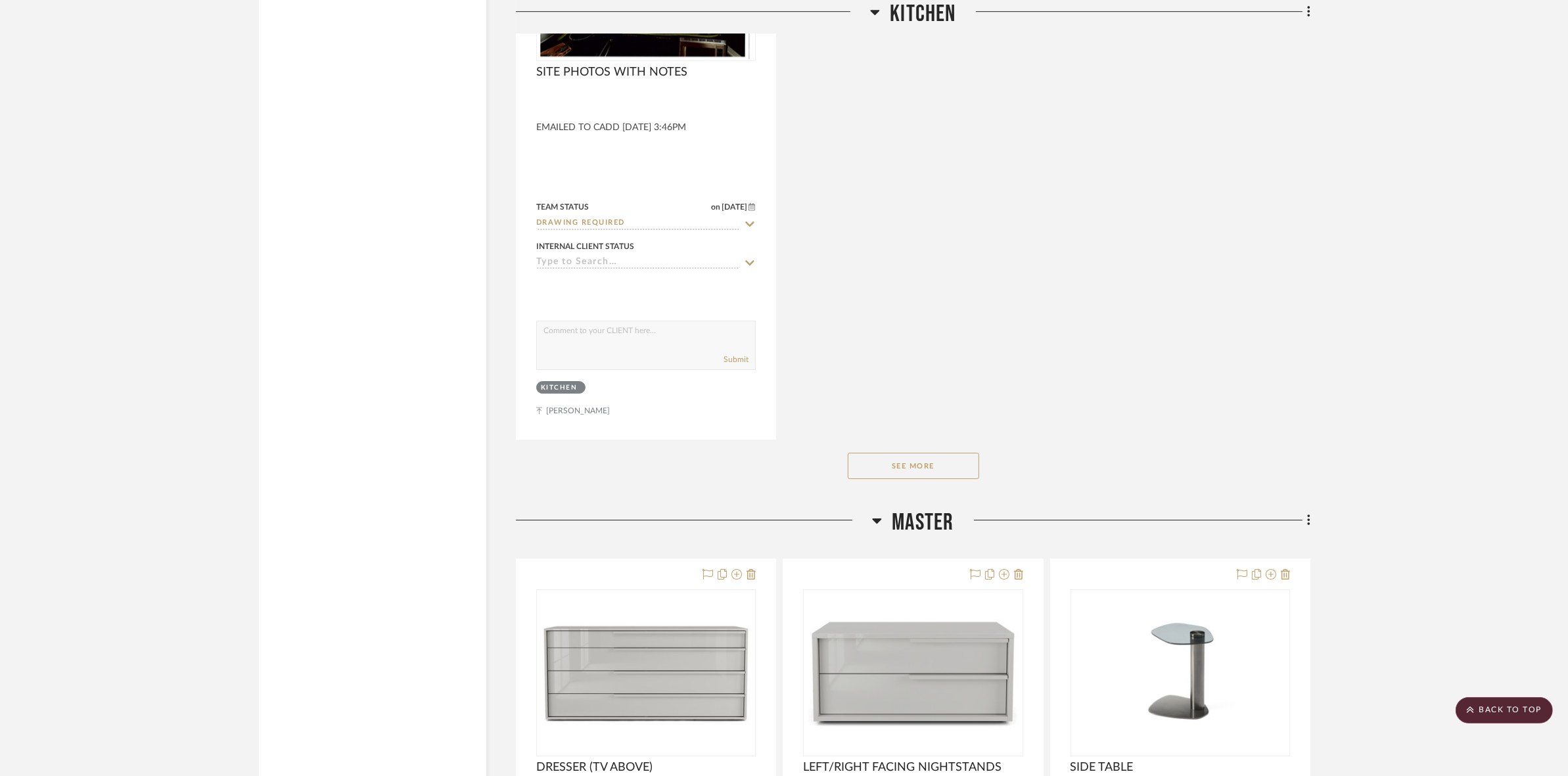
scroll to position [5421, 0]
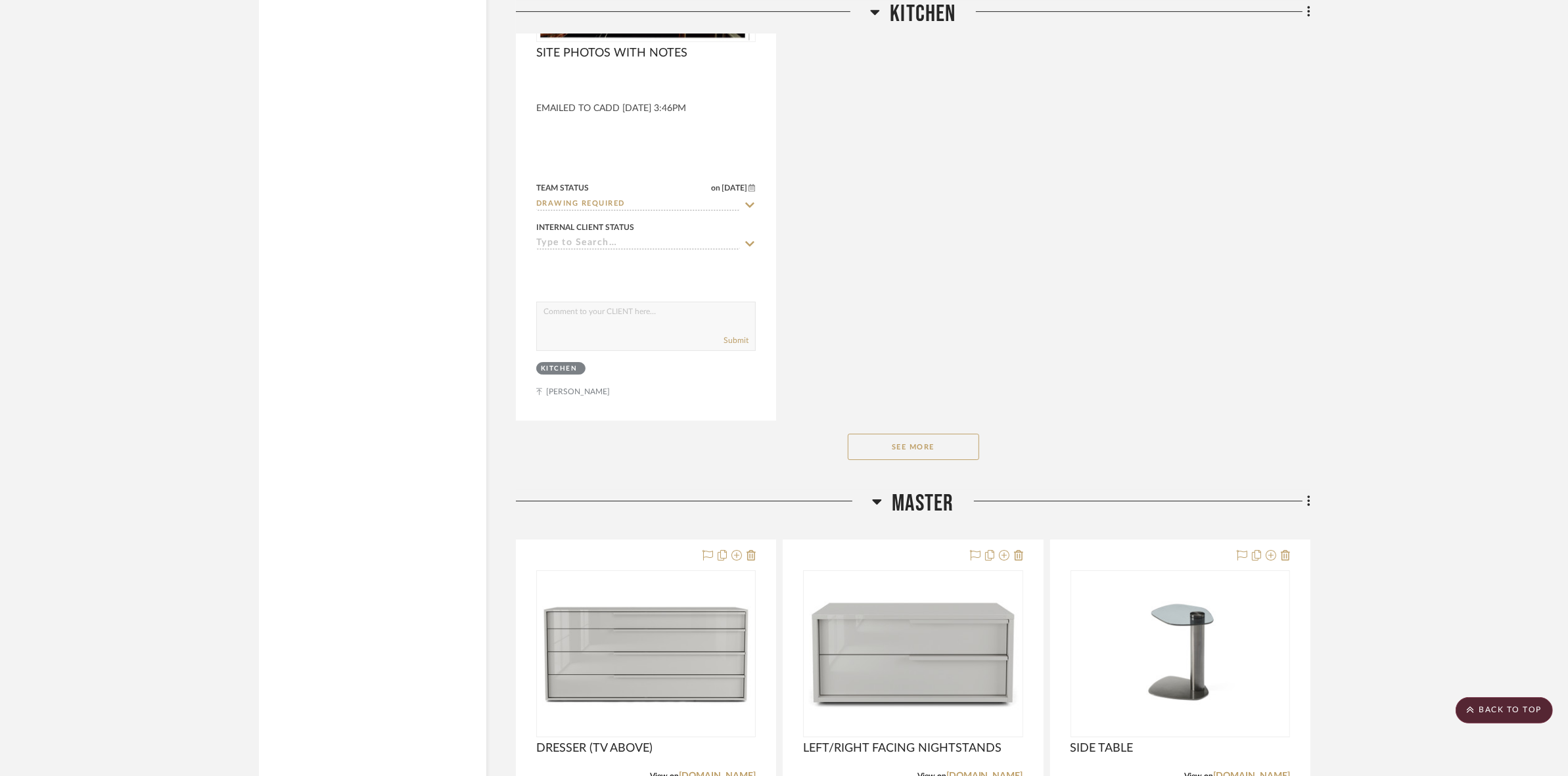
click at [915, 422] on div "See More" at bounding box center [913, 447] width 794 height 52
click at [921, 434] on button "See More" at bounding box center [913, 447] width 132 height 26
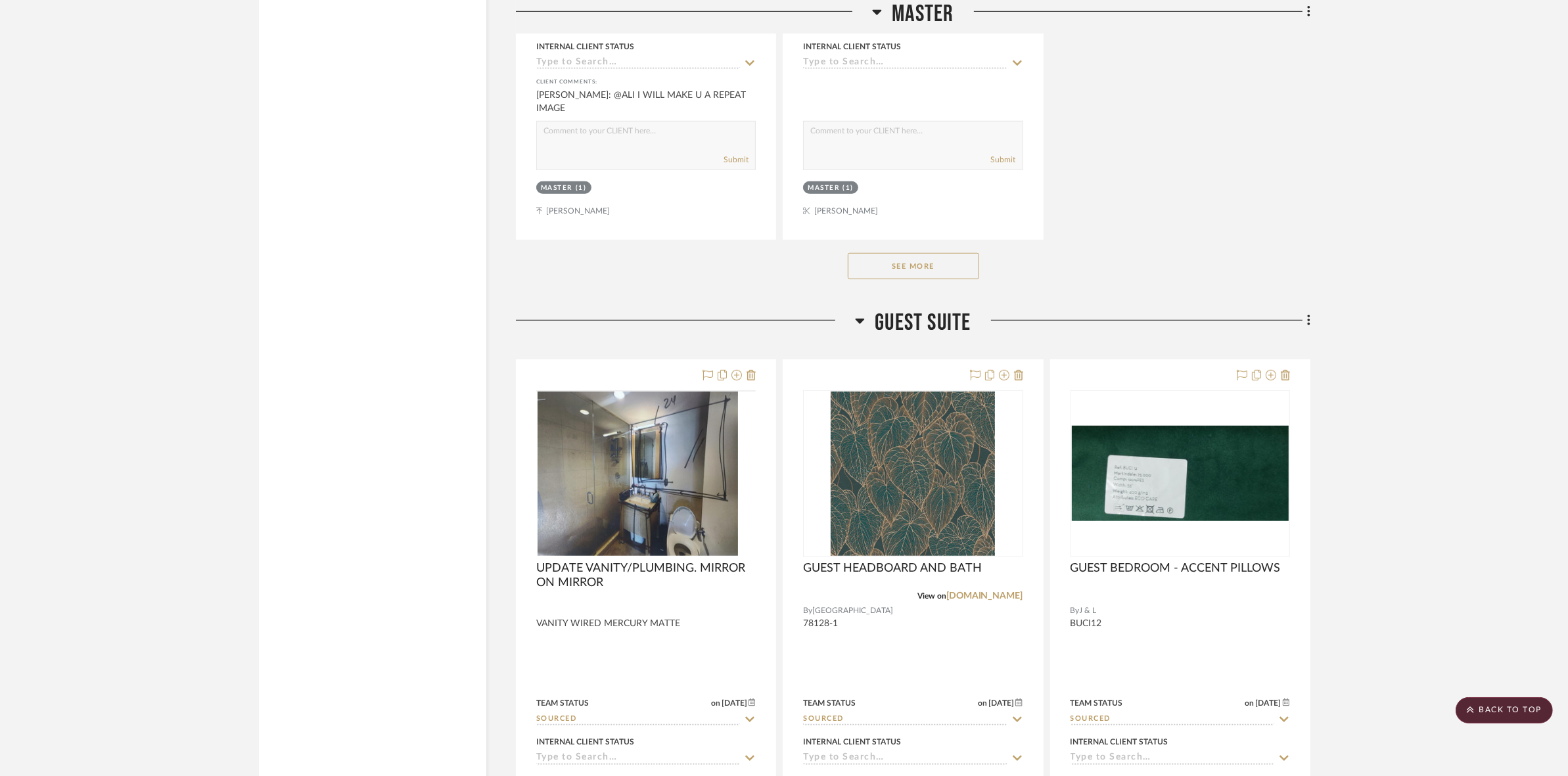
scroll to position [7474, 0]
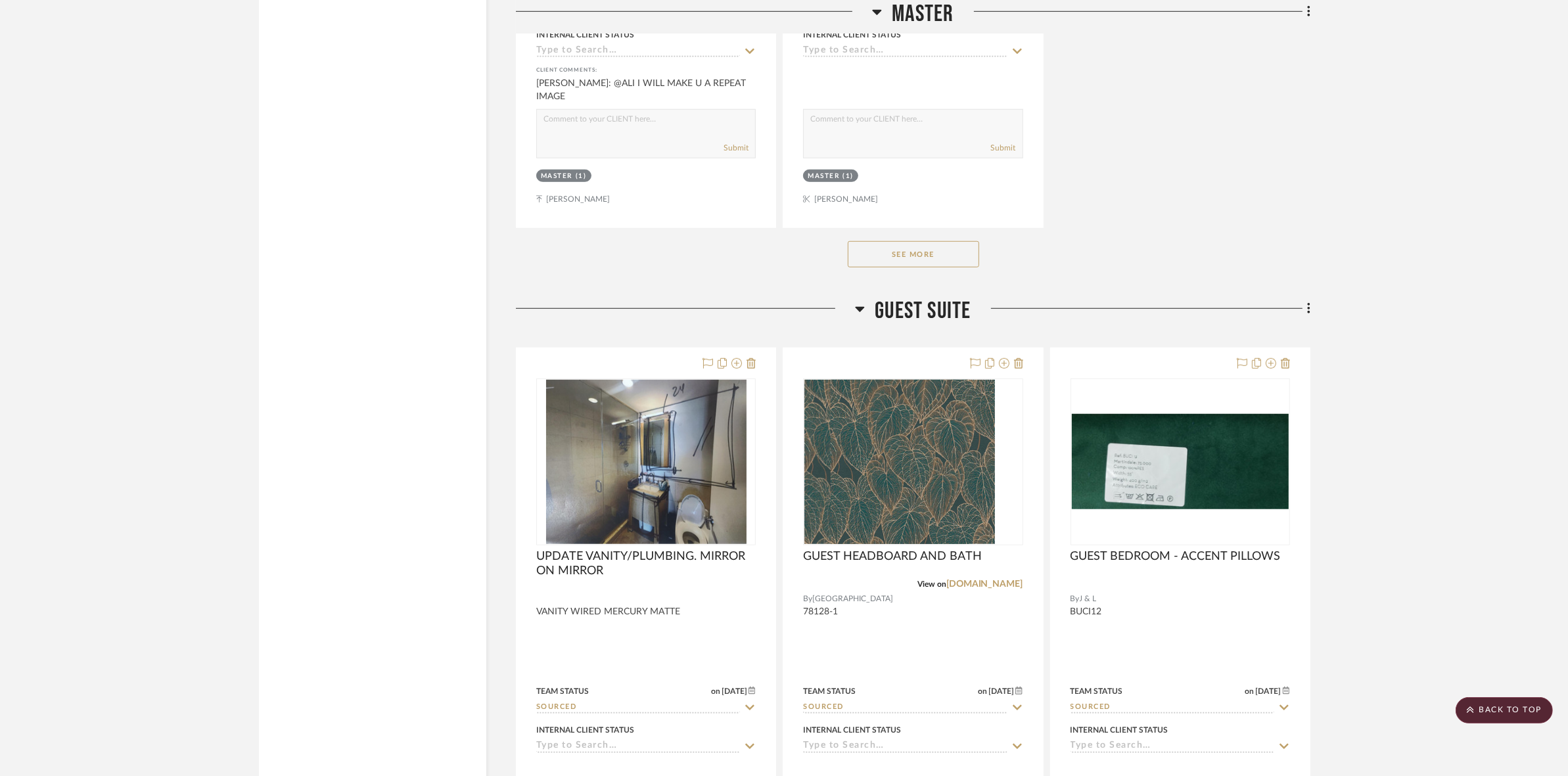
click at [878, 241] on button "See More" at bounding box center [913, 255] width 132 height 26
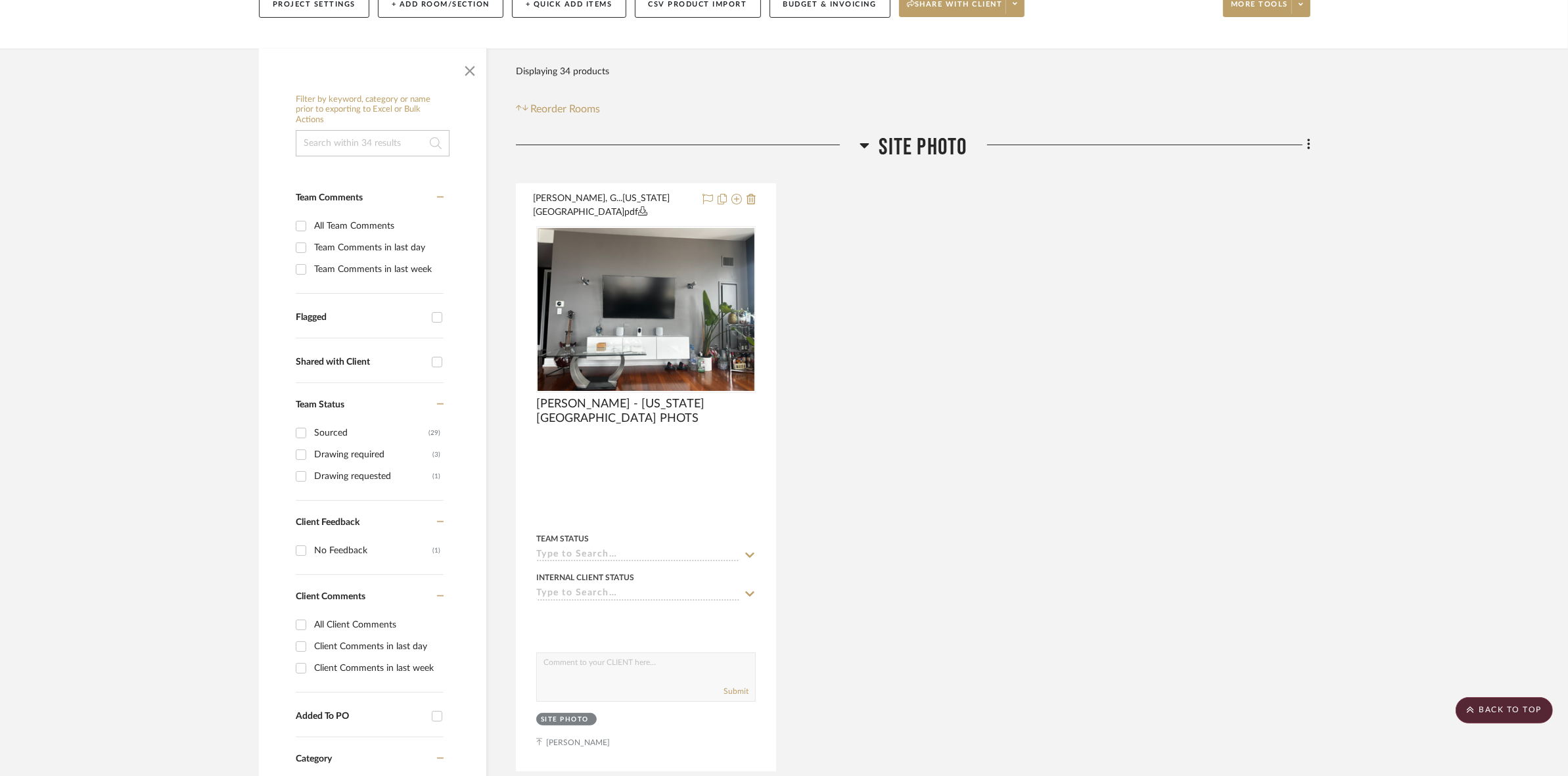
scroll to position [0, 0]
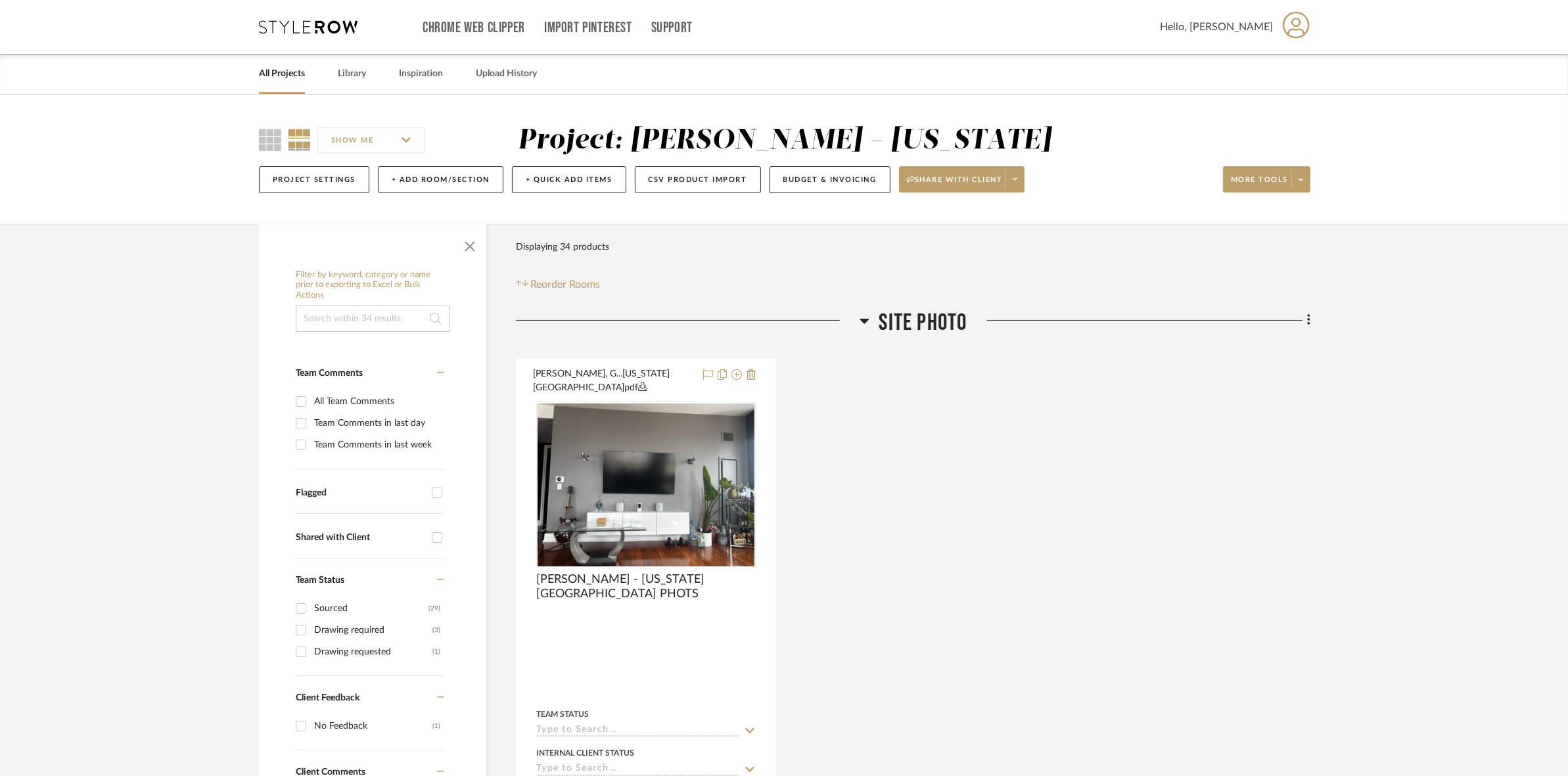
drag, startPoint x: 1374, startPoint y: 418, endPoint x: 1414, endPoint y: 126, distance: 294.7
